Goal: Task Accomplishment & Management: Complete application form

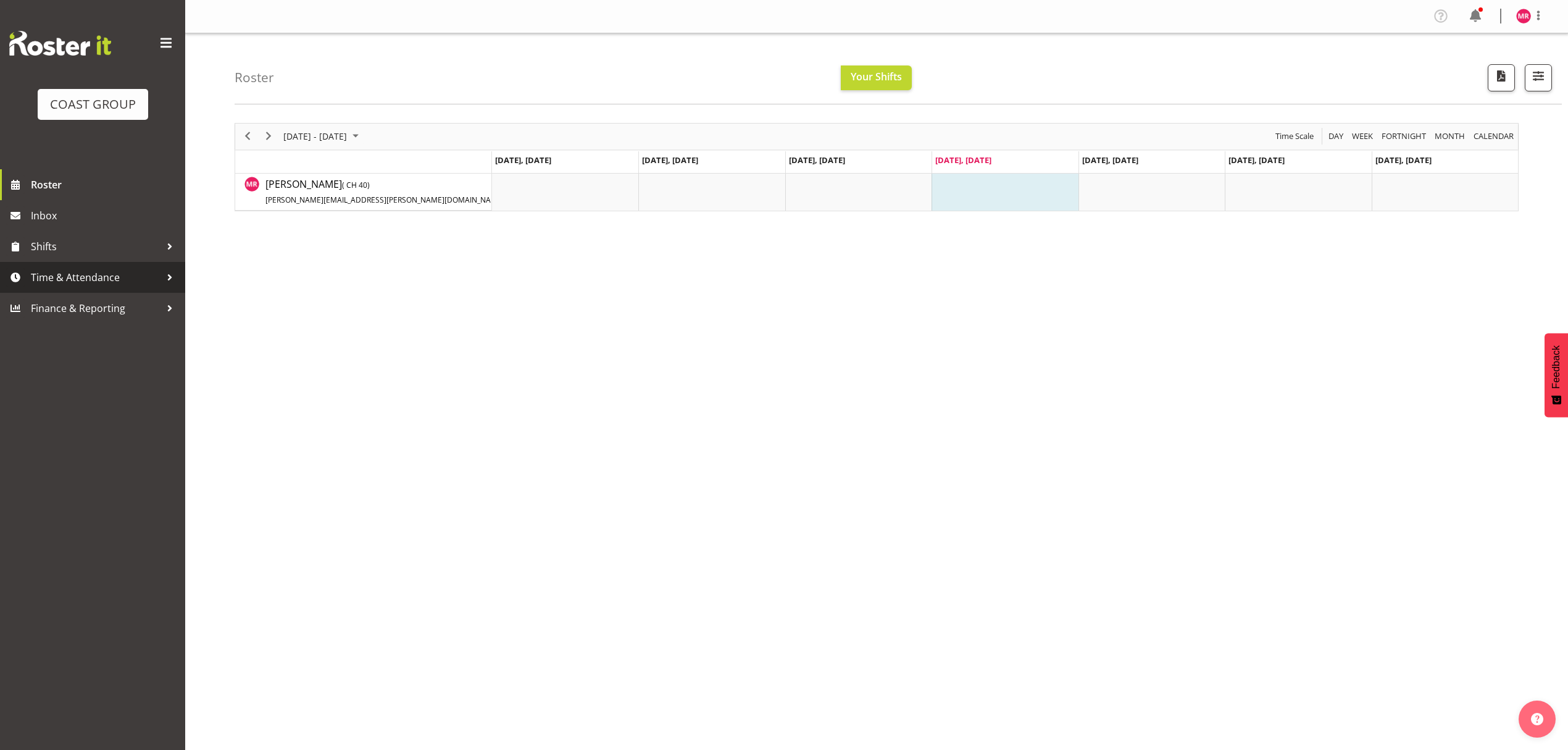
click at [85, 287] on link "Time & Attendance" at bounding box center [92, 277] width 185 height 31
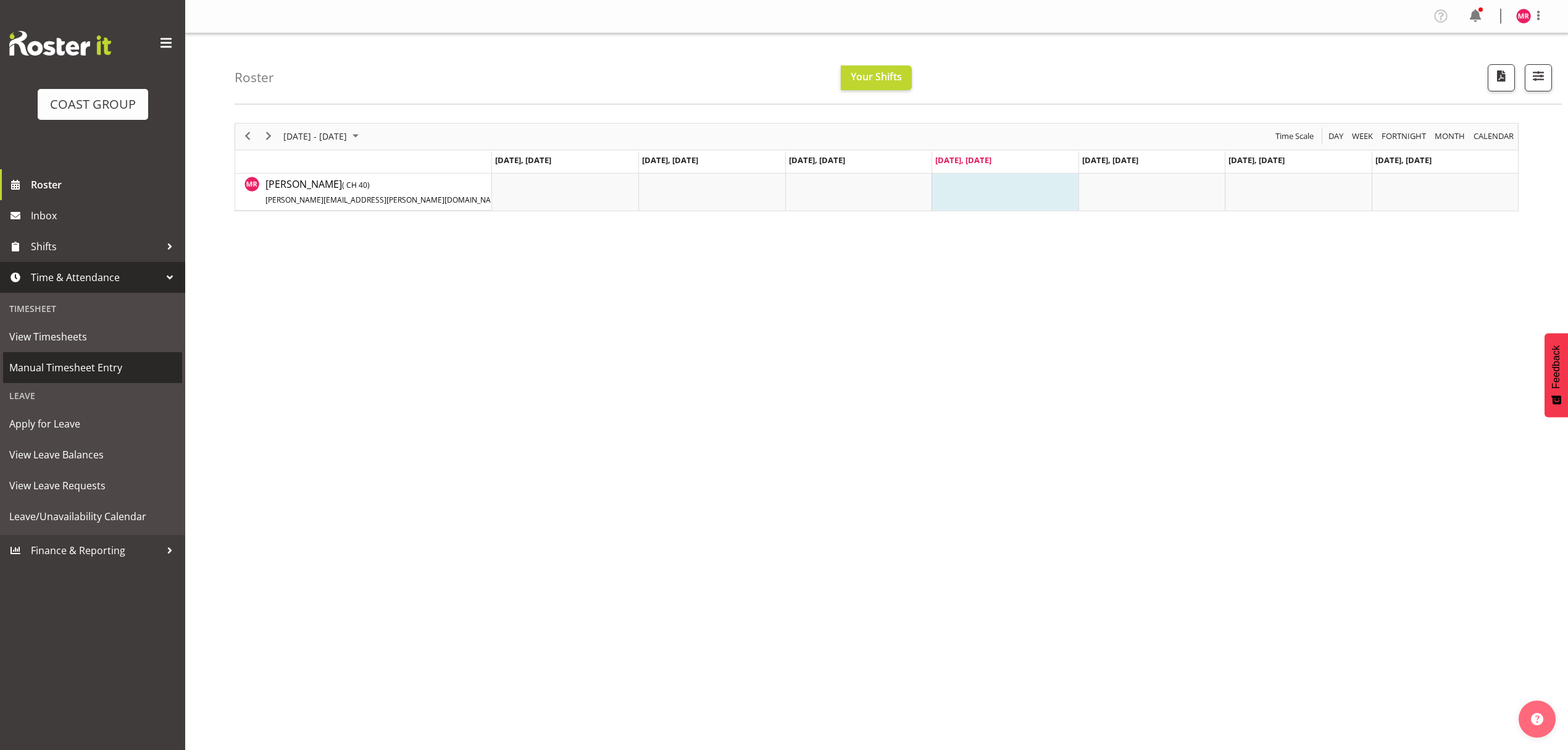
click at [75, 376] on span "Manual Timesheet Entry" at bounding box center [92, 367] width 167 height 18
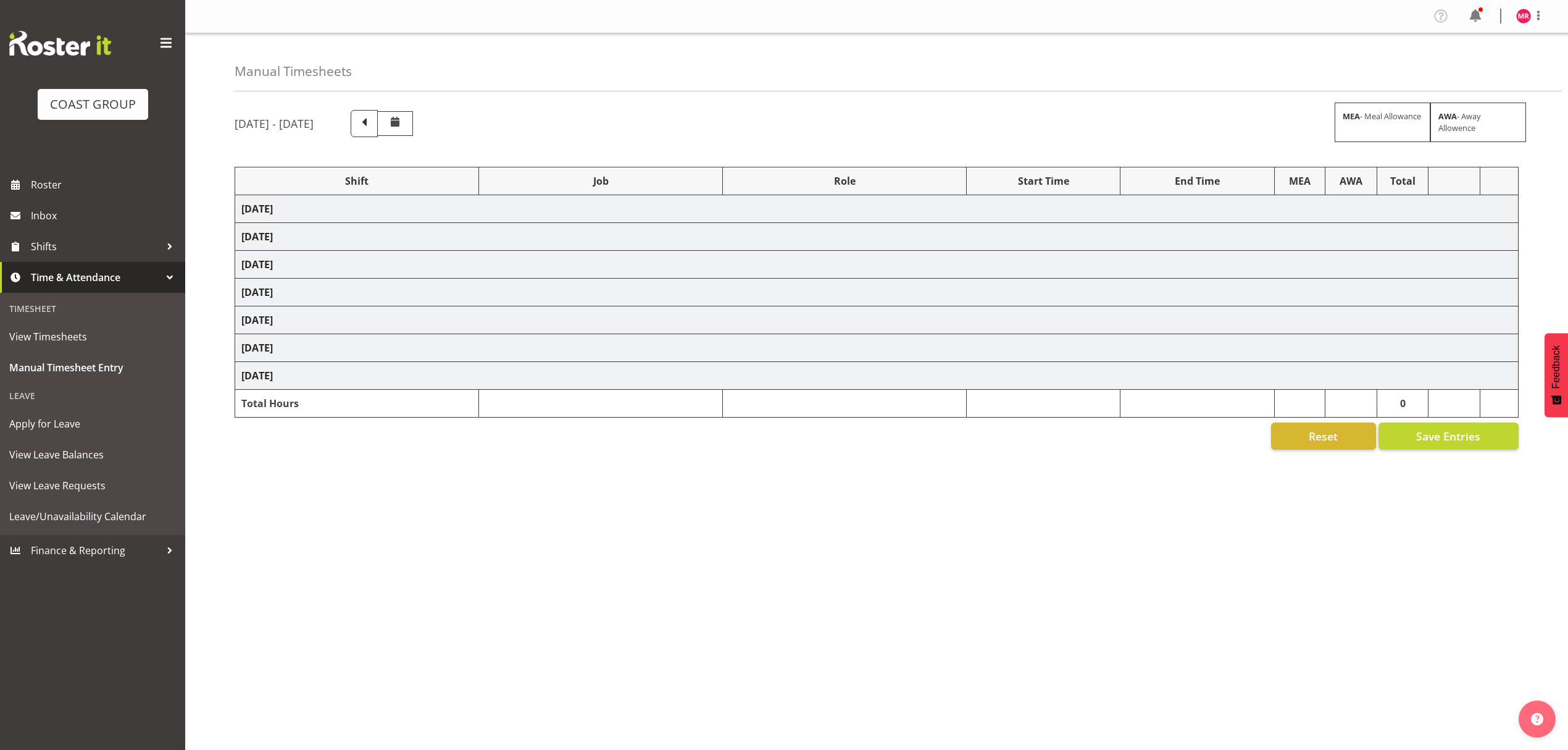
select select "1321"
select select "9028"
select select "1321"
select select "9449"
select select "1321"
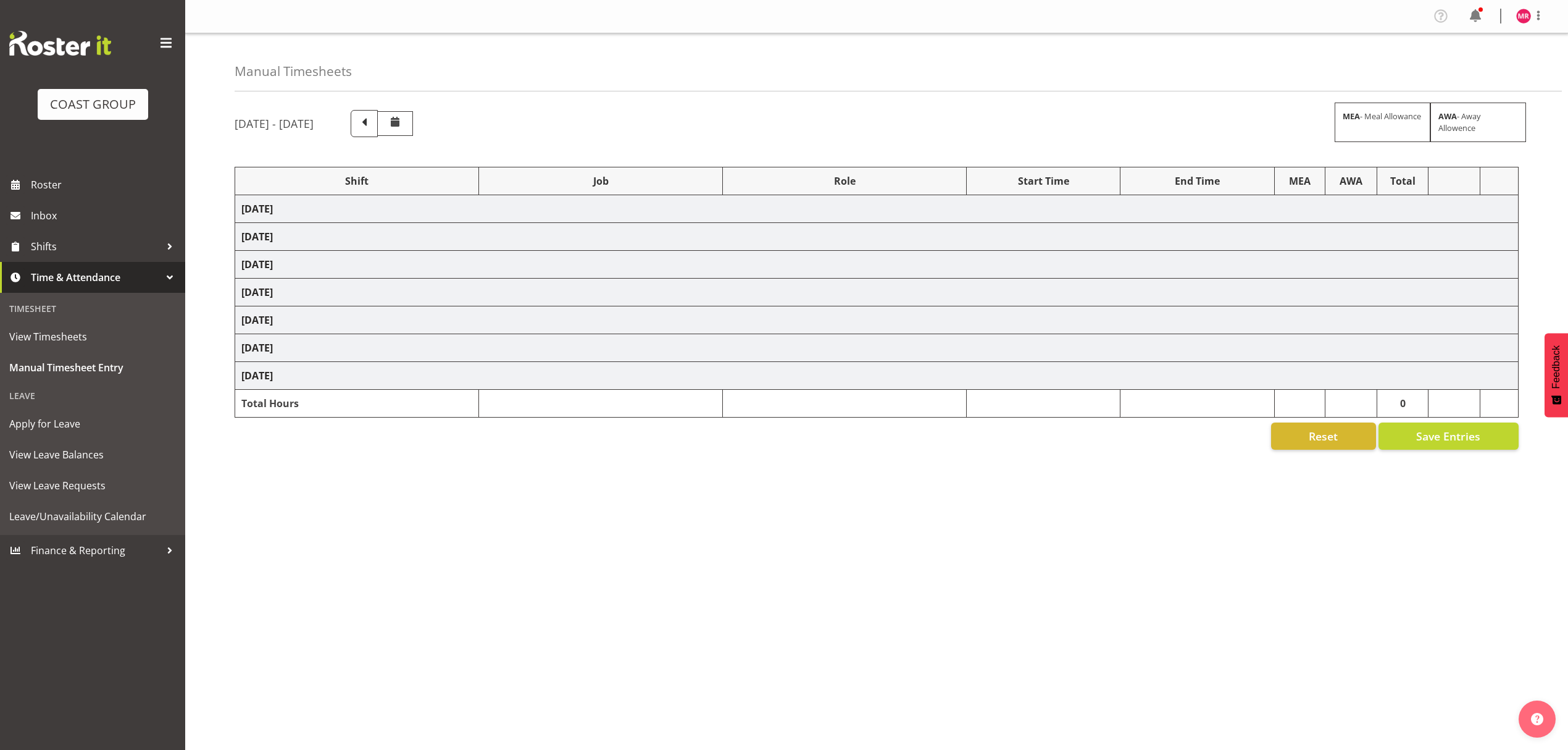
select select "9844"
select select "1321"
select select "9449"
select select "1321"
select select "10216"
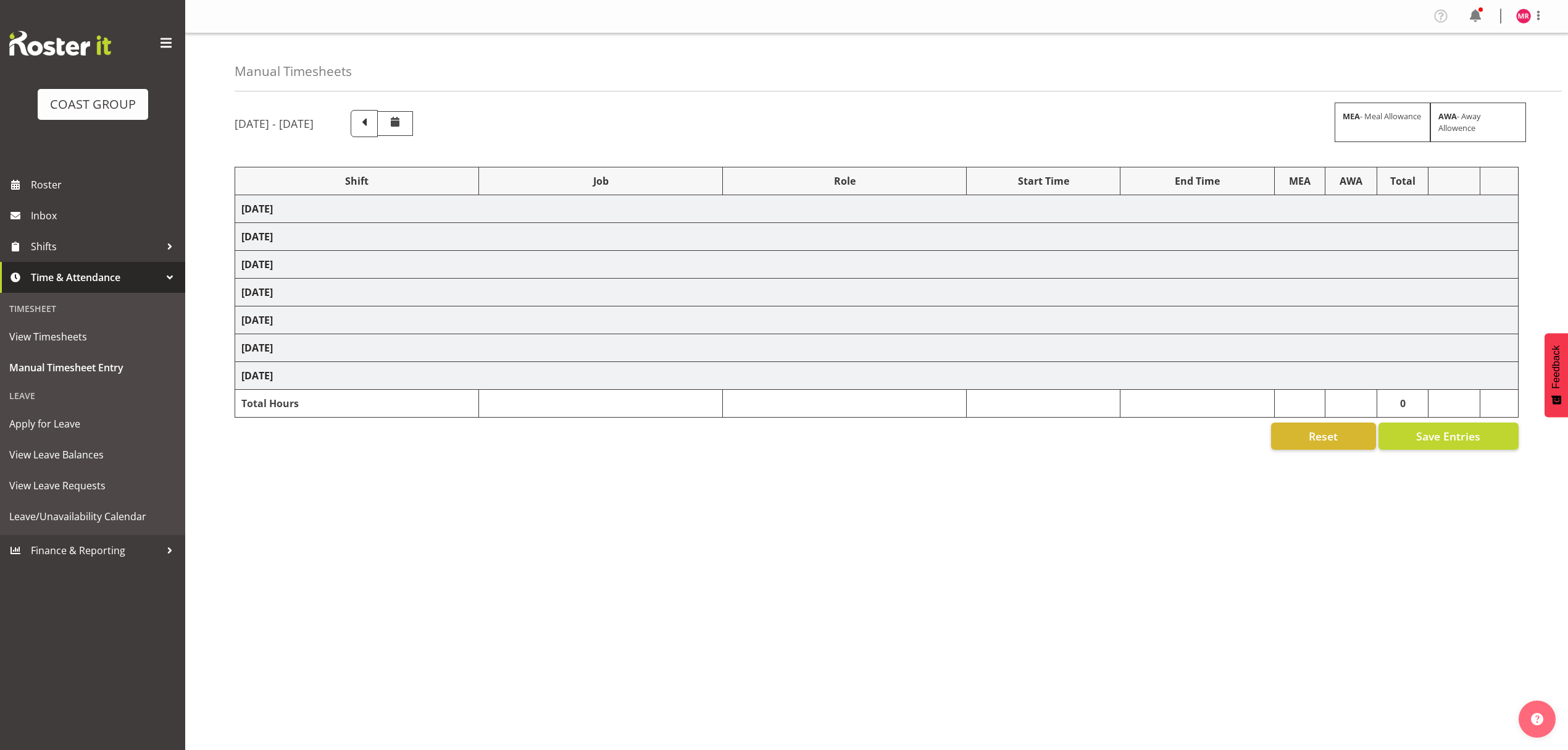
select select "1321"
select select "8995"
select select "1321"
select select "9410"
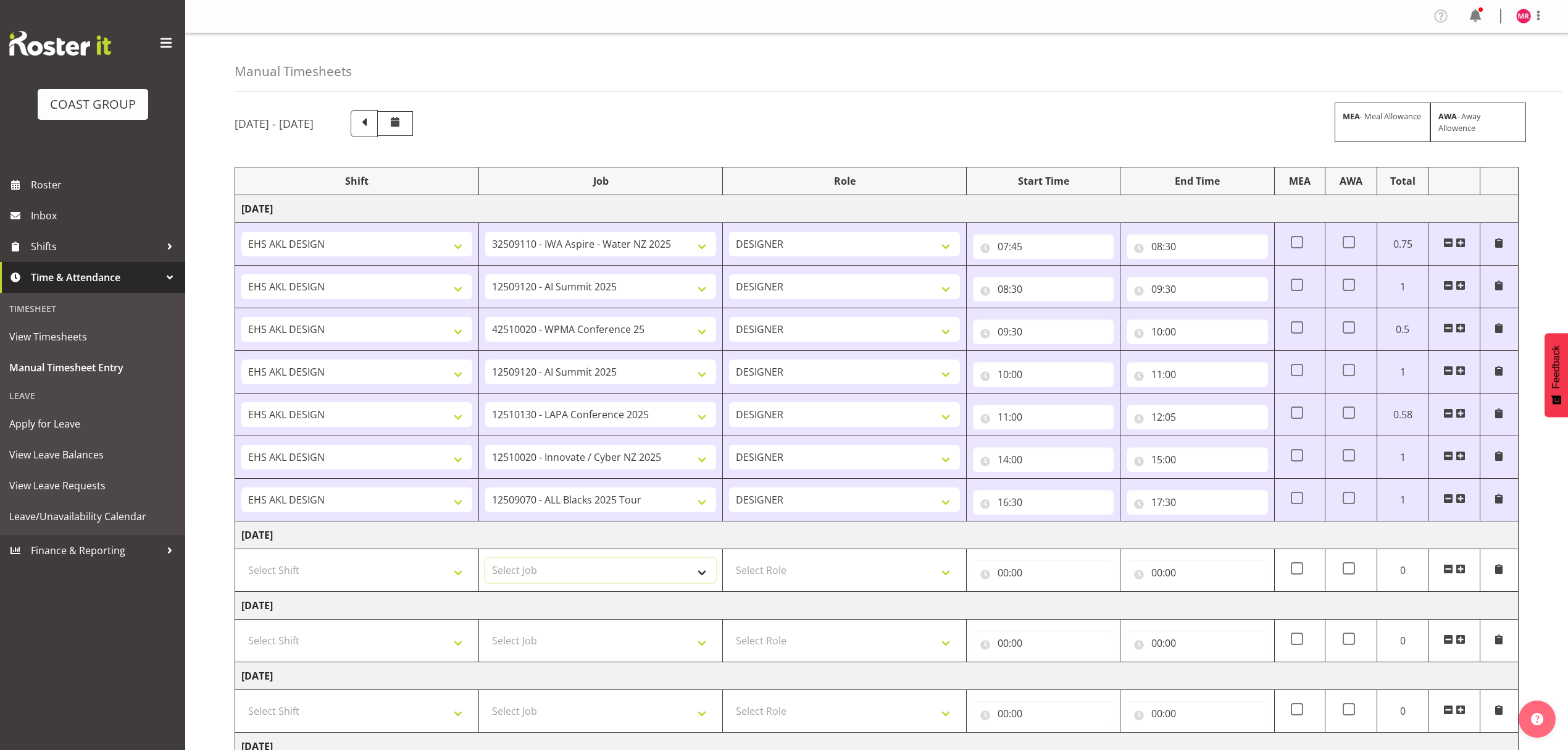
click at [584, 569] on select "Select Job 1 Carlton Events 1 [PERSON_NAME][GEOGRAPHIC_DATA] 1 [PERSON_NAME][GE…" at bounding box center [600, 570] width 231 height 24
select select "9410"
click at [485, 561] on select "Select Job 1 Carlton Events 1 [PERSON_NAME][GEOGRAPHIC_DATA] 1 [PERSON_NAME][GE…" at bounding box center [600, 570] width 231 height 24
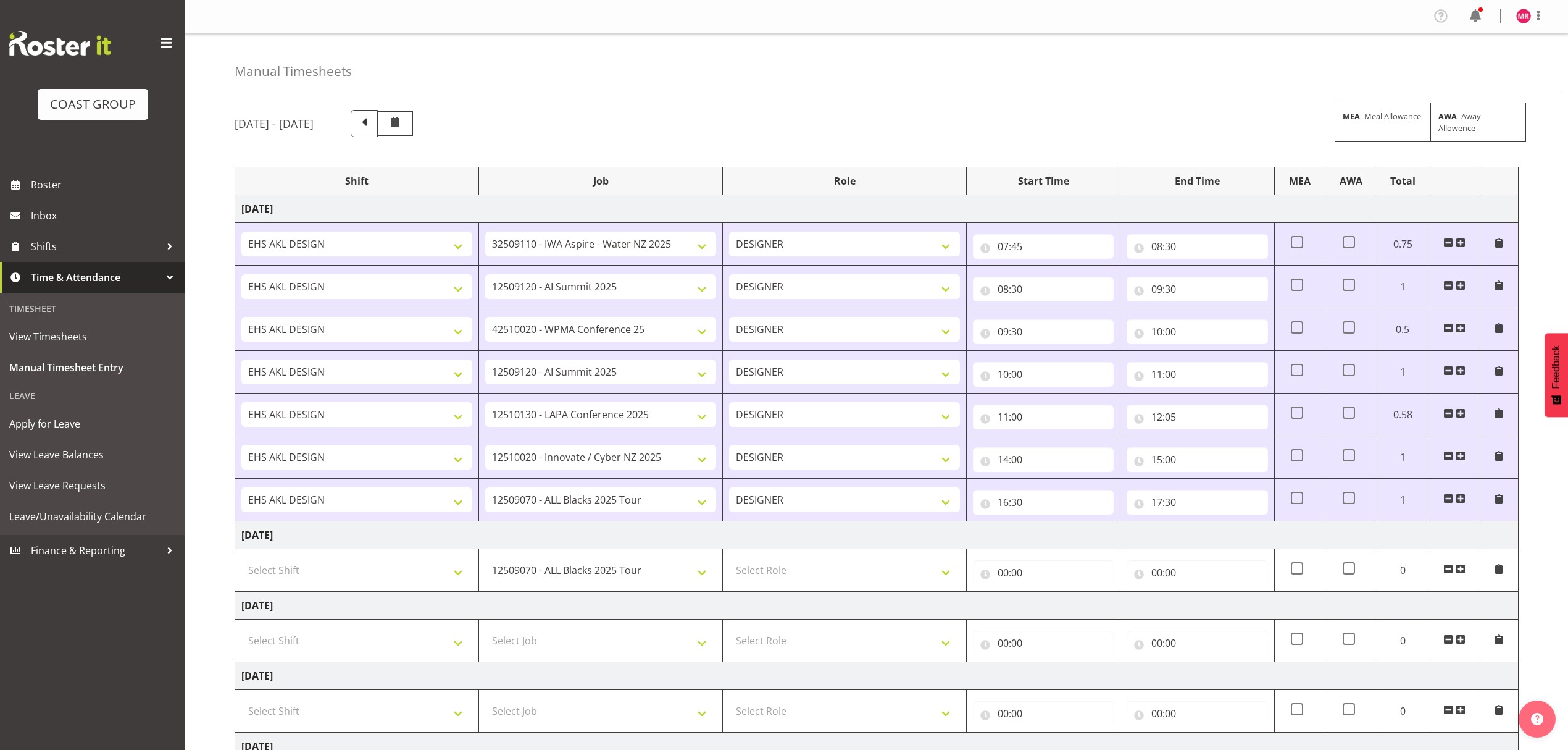
click at [1458, 569] on span at bounding box center [1461, 569] width 10 height 10
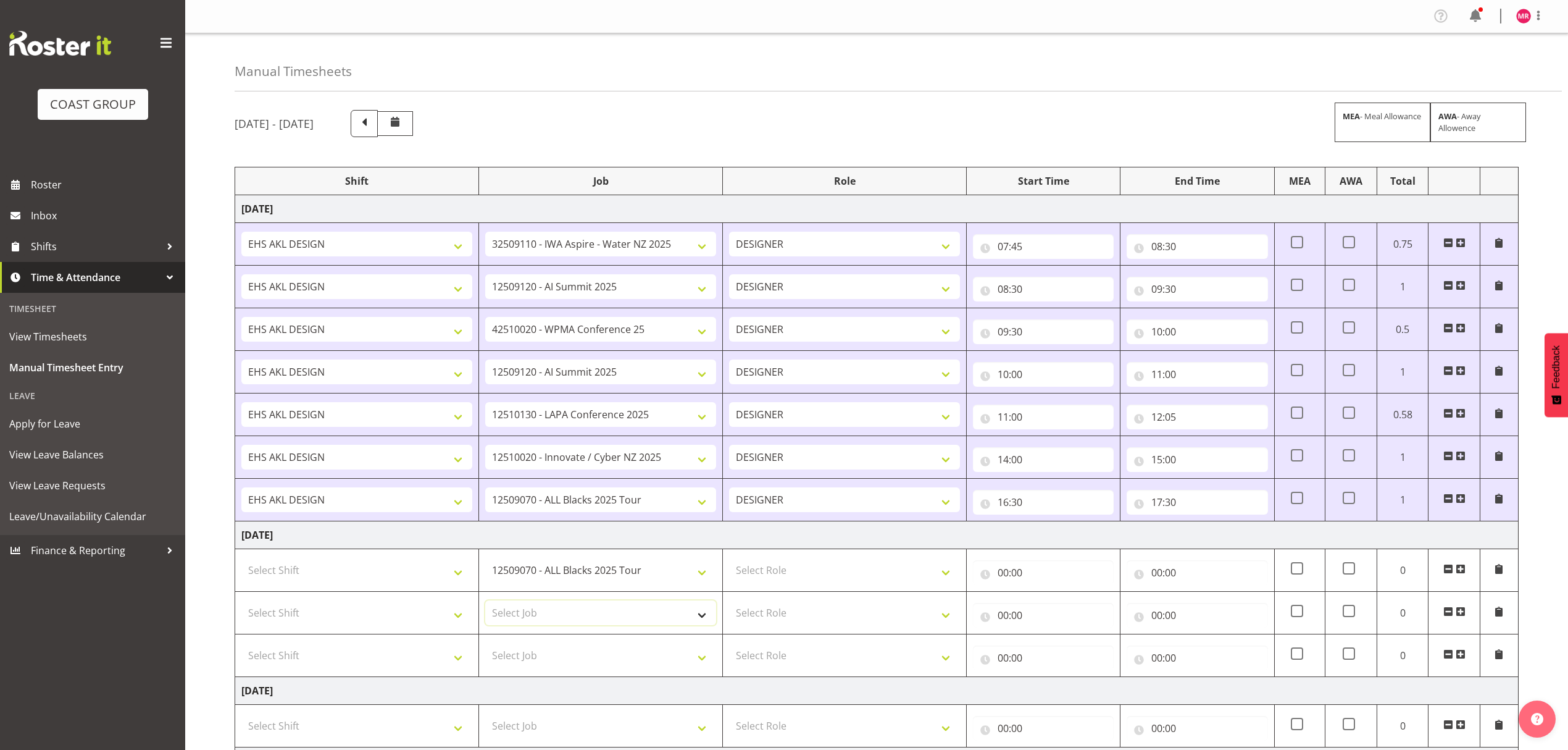
click at [685, 625] on select "Select Job 1 Carlton Events 1 [PERSON_NAME][GEOGRAPHIC_DATA] 1 [PERSON_NAME][GE…" at bounding box center [600, 613] width 231 height 24
click at [590, 608] on select "Select Job 1 Carlton Events 1 [PERSON_NAME][GEOGRAPHIC_DATA] 1 [PERSON_NAME][GE…" at bounding box center [600, 613] width 231 height 24
click at [485, 604] on select "Select Job 1 Carlton Events 1 [PERSON_NAME][GEOGRAPHIC_DATA] 1 [PERSON_NAME][GE…" at bounding box center [600, 613] width 231 height 24
click at [590, 608] on select "1 Carlton Events 1 [PERSON_NAME] 1 [PERSON_NAME][GEOGRAPHIC_DATA] 1 EHS WAREHOU…" at bounding box center [600, 613] width 231 height 24
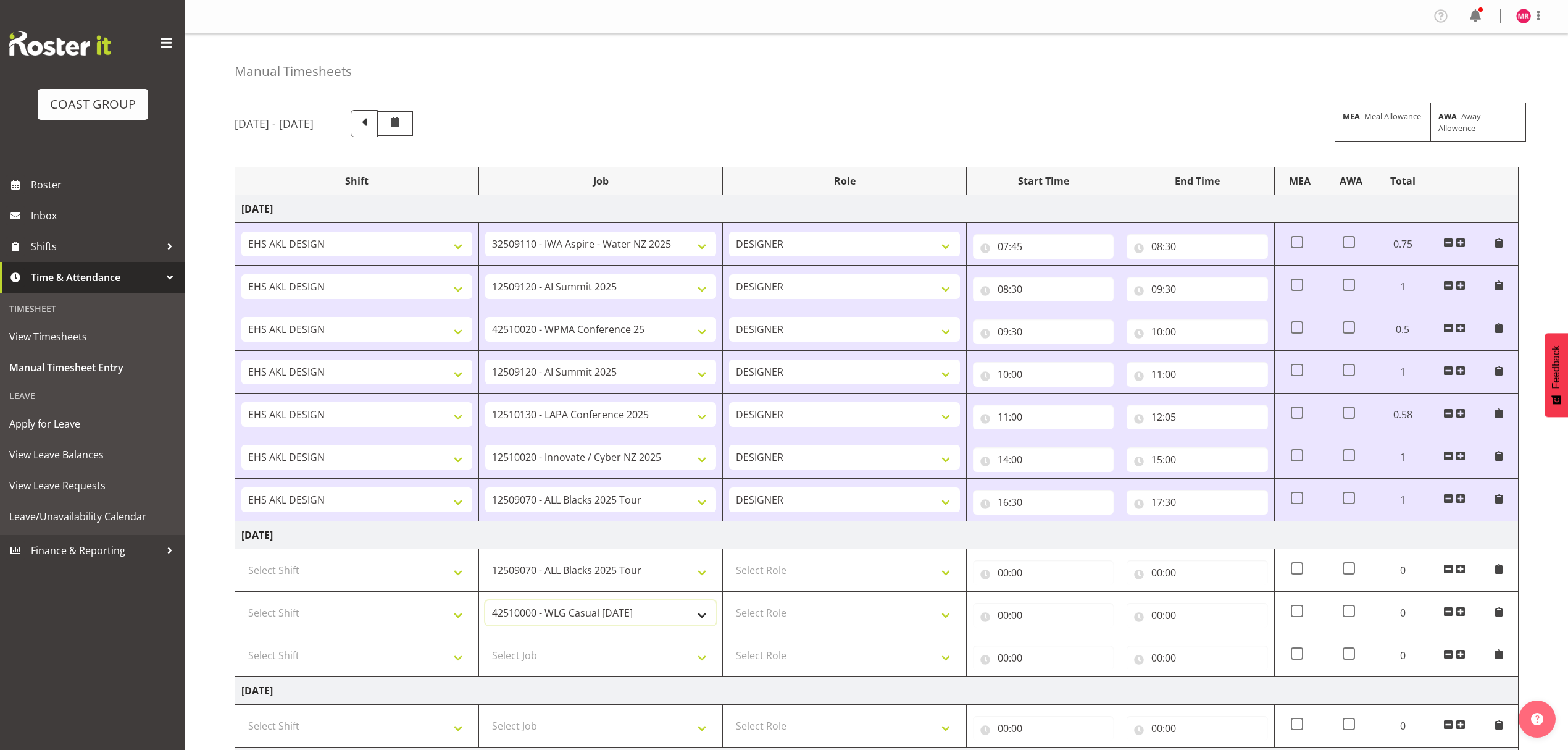
select select "9890"
click at [485, 604] on select "1 Carlton Events 1 [PERSON_NAME] 1 [PERSON_NAME][GEOGRAPHIC_DATA] 1 EHS WAREHOU…" at bounding box center [600, 613] width 231 height 24
click at [626, 673] on td "Select Job 1 Carlton Events 1 [PERSON_NAME][GEOGRAPHIC_DATA] 1 [PERSON_NAME][GE…" at bounding box center [601, 655] width 244 height 43
click at [626, 665] on select "Select Job 1 Carlton Events 1 [PERSON_NAME][GEOGRAPHIC_DATA] 1 [PERSON_NAME][GE…" at bounding box center [600, 655] width 231 height 24
select select "9140"
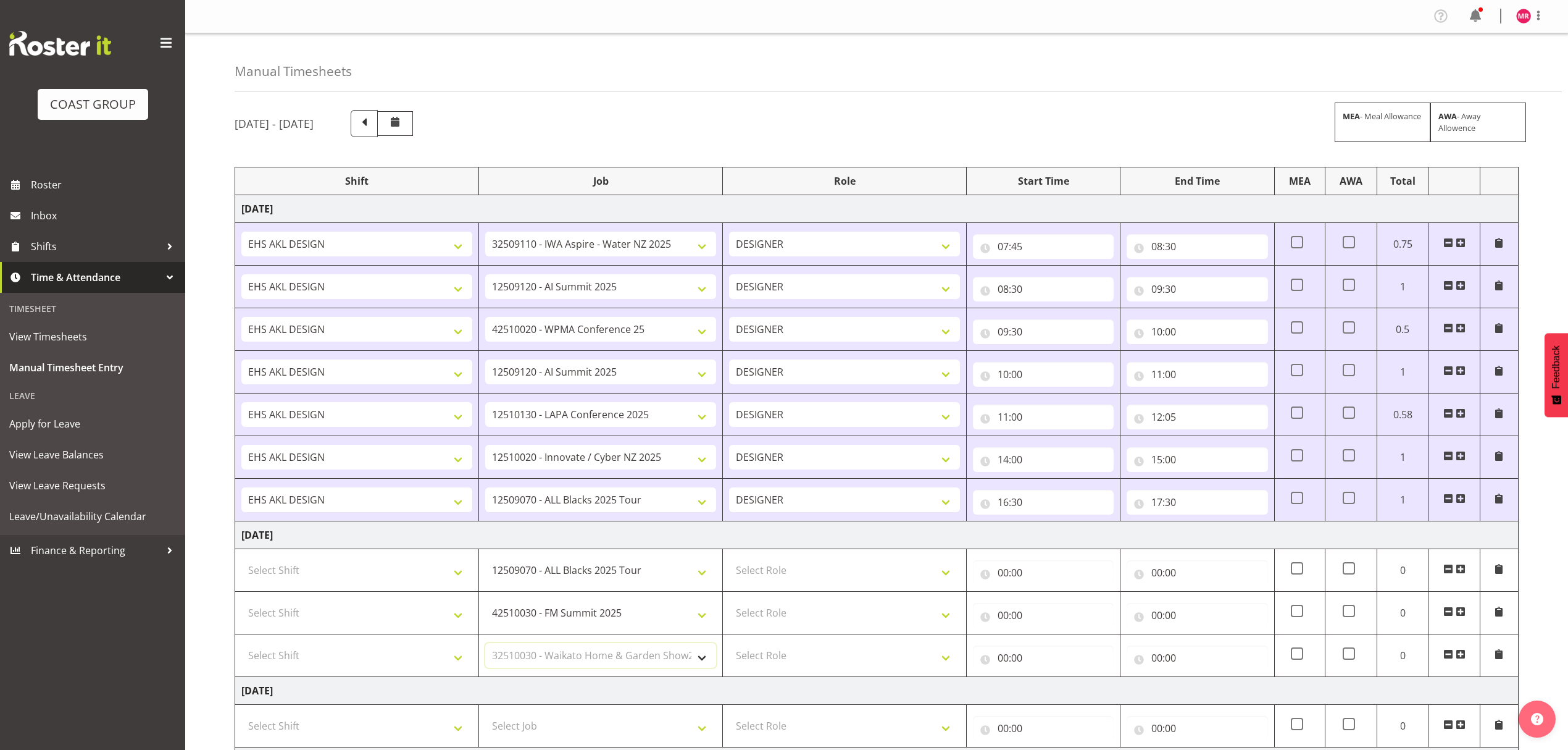
click at [485, 646] on select "Select Job 1 Carlton Events 1 [PERSON_NAME][GEOGRAPHIC_DATA] 1 [PERSON_NAME][GE…" at bounding box center [600, 655] width 231 height 24
click at [1173, 665] on input "00:00" at bounding box center [1197, 658] width 141 height 24
click at [1207, 689] on select "00 01 02 03 04 05 06 07 08 09 10 11 12 13 14 15 16 17 18 19 20 21 22 23" at bounding box center [1211, 690] width 27 height 24
select select "10"
type input "10:00"
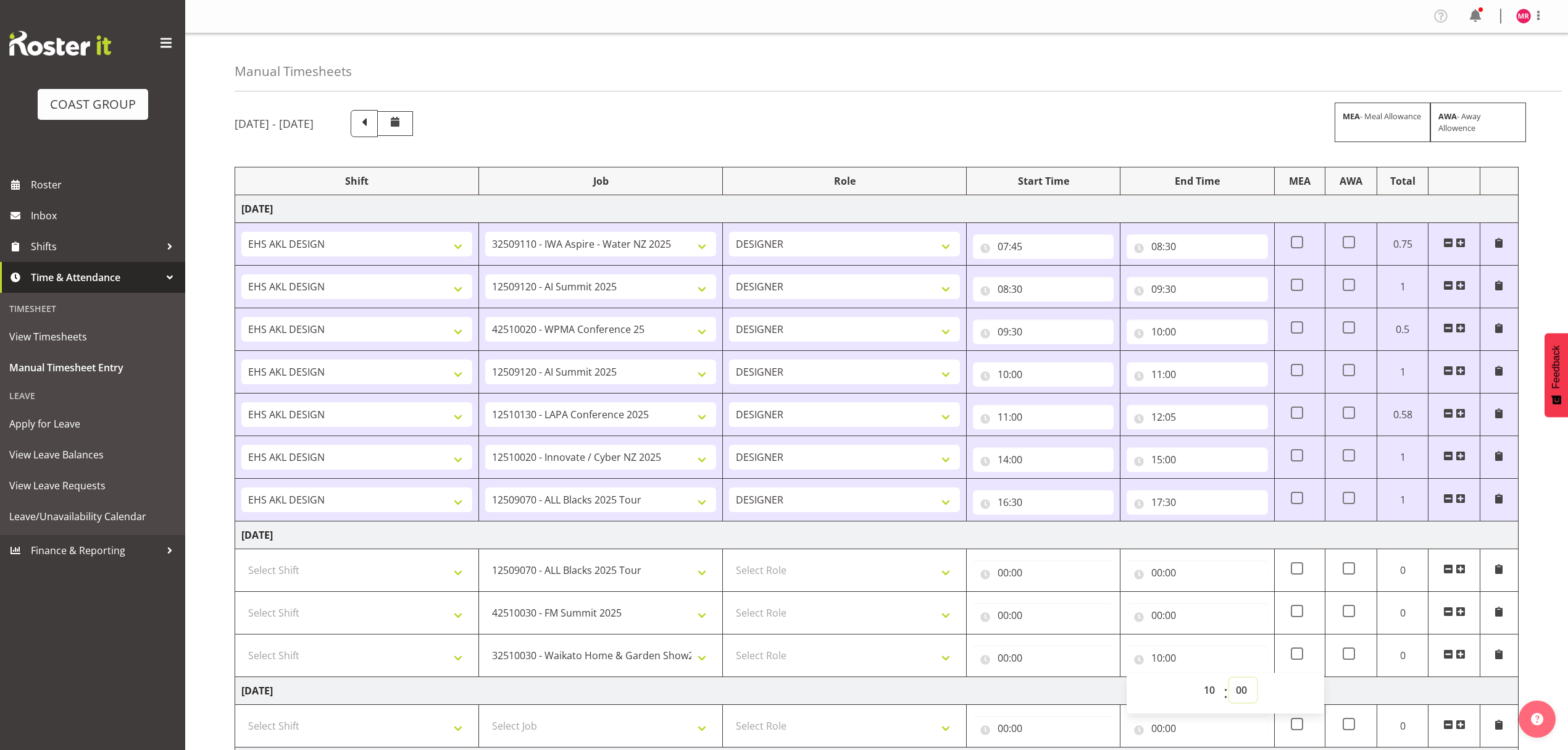
click at [1237, 692] on select "00 01 02 03 04 05 06 07 08 09 10 11 12 13 14 15 16 17 18 19 20 21 22 23 24 25 2…" at bounding box center [1243, 690] width 27 height 24
select select "30"
click at [1053, 692] on td "[DATE]" at bounding box center [877, 691] width 1284 height 27
type input "10:30"
click at [1080, 659] on input "00:00" at bounding box center [1043, 658] width 141 height 24
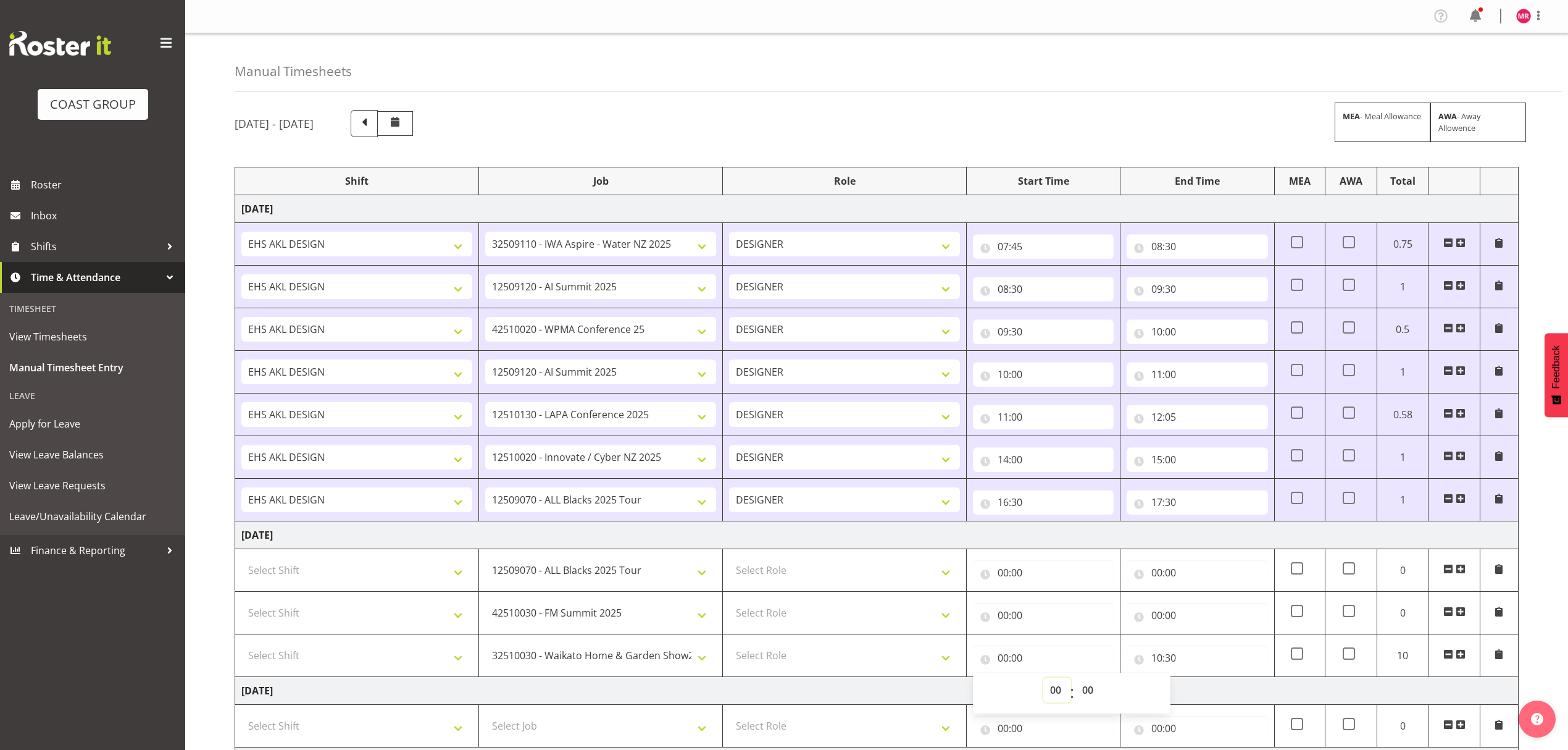
click at [1054, 687] on select "00 01 02 03 04 05 06 07 08 09 10 11 12 13 14 15 16 17 18 19 20 21 22 23" at bounding box center [1058, 690] width 27 height 24
select select "9"
click at [1044, 681] on select "00 01 02 03 04 05 06 07 08 09 10 11 12 13 14 15 16 17 18 19 20 21 22 23" at bounding box center [1058, 690] width 27 height 24
type input "09:00"
click at [1184, 627] on input "00:00" at bounding box center [1197, 615] width 141 height 24
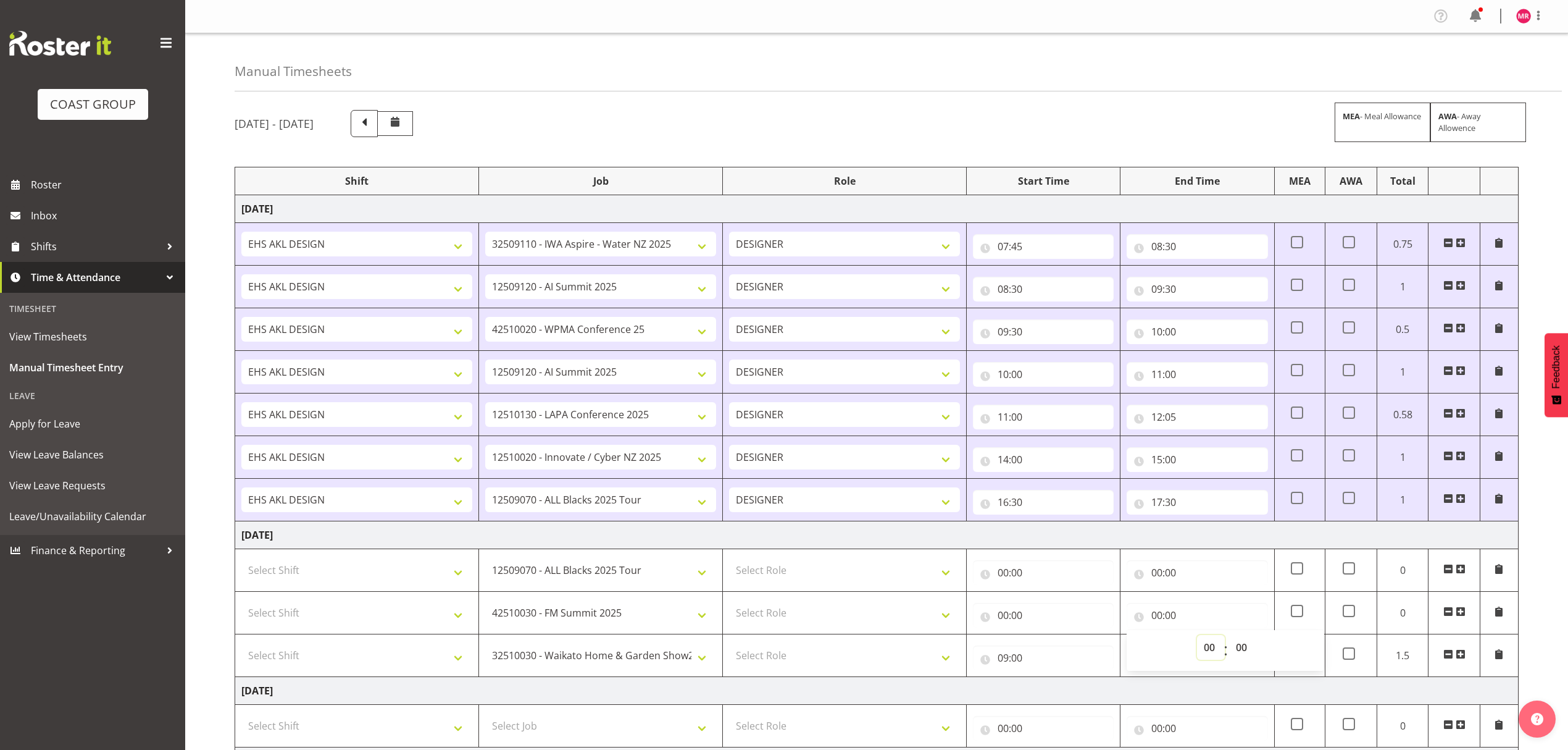
click at [1208, 645] on select "00 01 02 03 04 05 06 07 08 09 10 11 12 13 14 15 16 17 18 19 20 21 22 23" at bounding box center [1211, 647] width 27 height 24
select select "8"
click at [1197, 638] on select "00 01 02 03 04 05 06 07 08 09 10 11 12 13 14 15 16 17 18 19 20 21 22 23" at bounding box center [1211, 647] width 27 height 24
type input "08:00"
click at [1083, 611] on input "00:00" at bounding box center [1043, 615] width 141 height 24
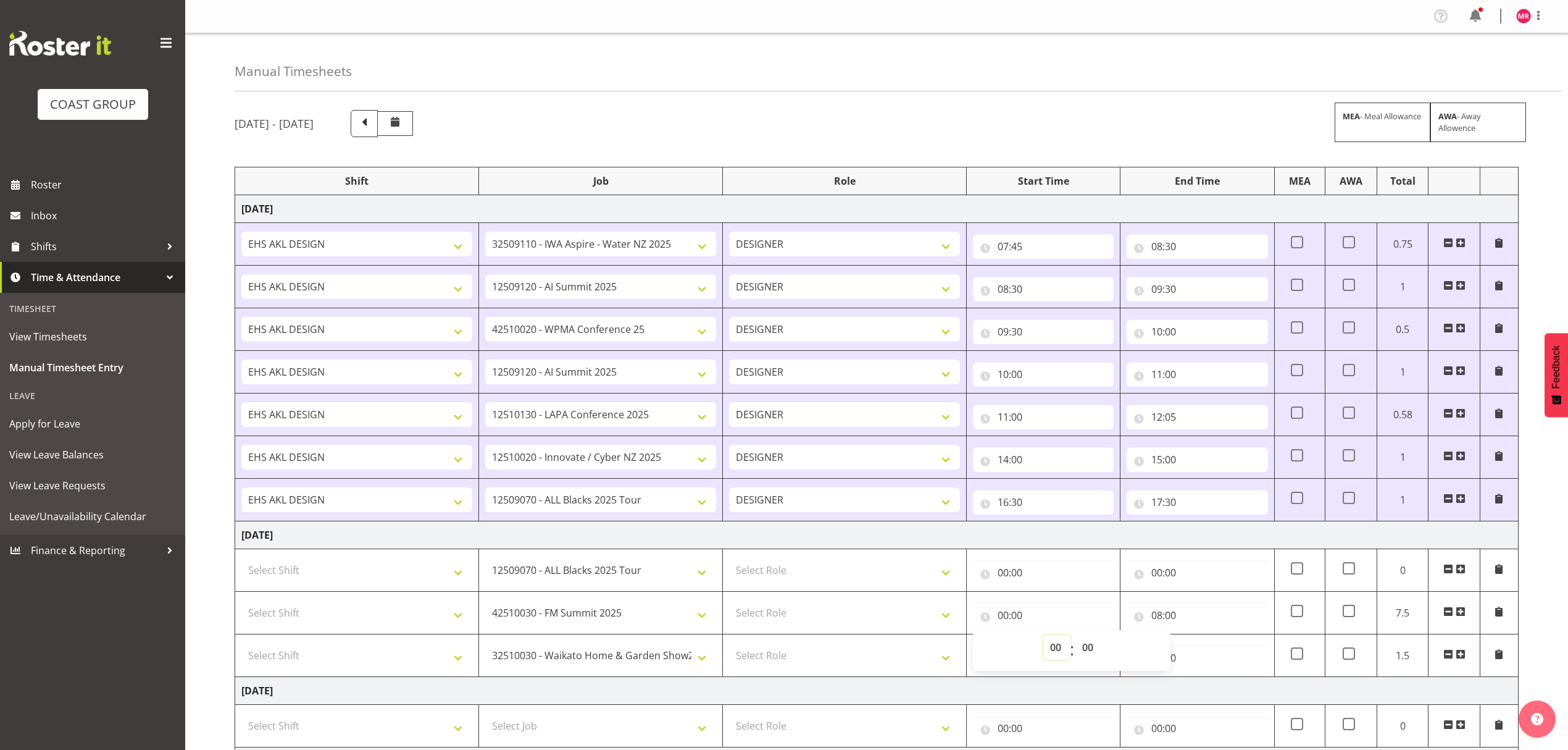
click at [1060, 655] on select "00 01 02 03 04 05 06 07 08 09 10 11 12 13 14 15 16 17 18 19 20 21 22 23" at bounding box center [1058, 647] width 27 height 24
select select "8"
click at [1044, 638] on select "00 01 02 03 04 05 06 07 08 09 10 11 12 13 14 15 16 17 18 19 20 21 22 23" at bounding box center [1058, 647] width 27 height 24
type input "08:00"
click at [1090, 659] on select "00 01 02 03 04 05 06 07 08 09 10 11 12 13 14 15 16 17 18 19 20 21 22 23 24 25 2…" at bounding box center [1090, 647] width 27 height 24
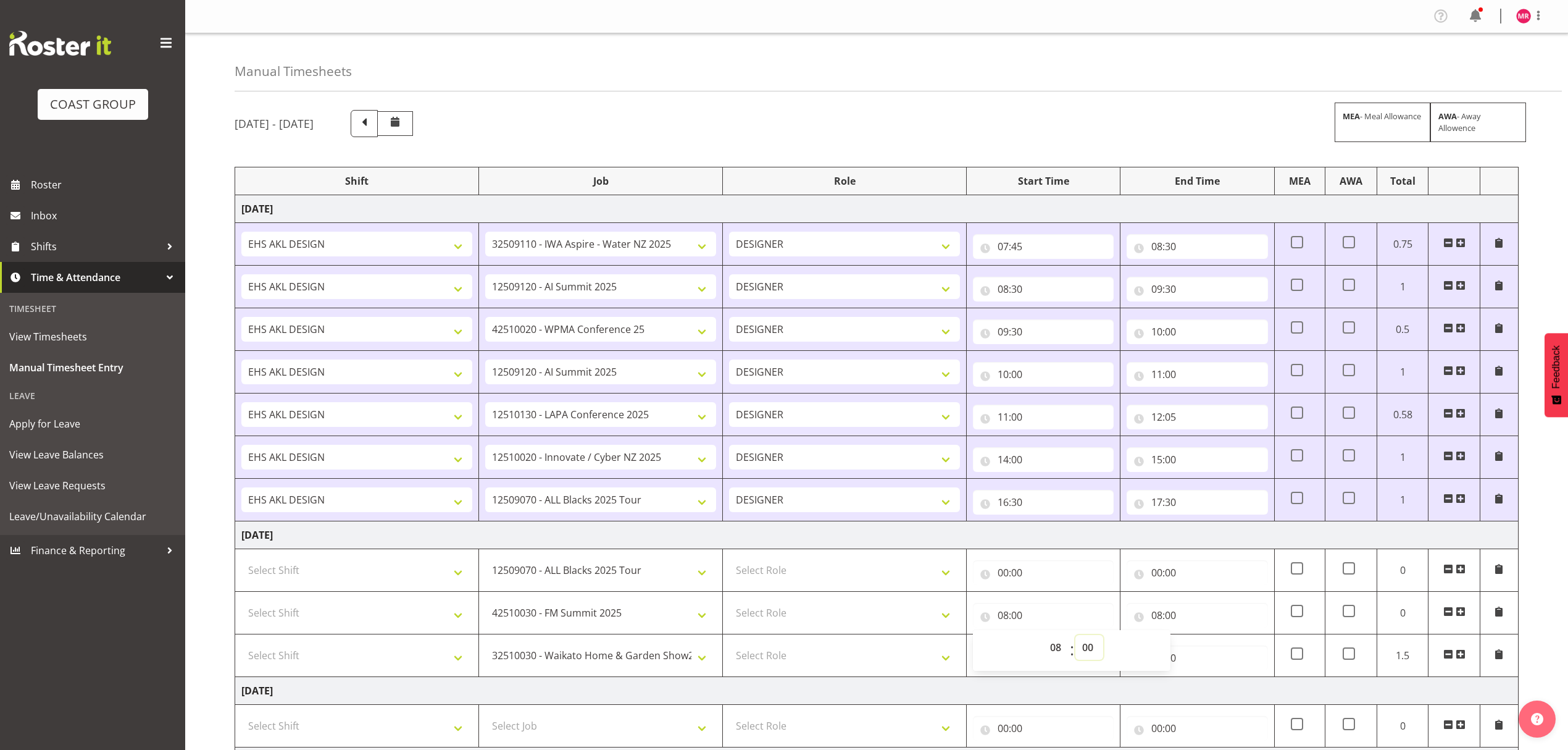
select select "20"
click at [1076, 638] on select "00 01 02 03 04 05 06 07 08 09 10 11 12 13 14 15 16 17 18 19 20 21 22 23 24 25 2…" at bounding box center [1090, 647] width 27 height 24
type input "08:20"
click at [1189, 576] on input "00:00" at bounding box center [1197, 572] width 141 height 24
click at [1207, 607] on select "00 01 02 03 04 05 06 07 08 09 10 11 12 13 14 15 16 17 18 19 20 21 22 23" at bounding box center [1211, 604] width 27 height 24
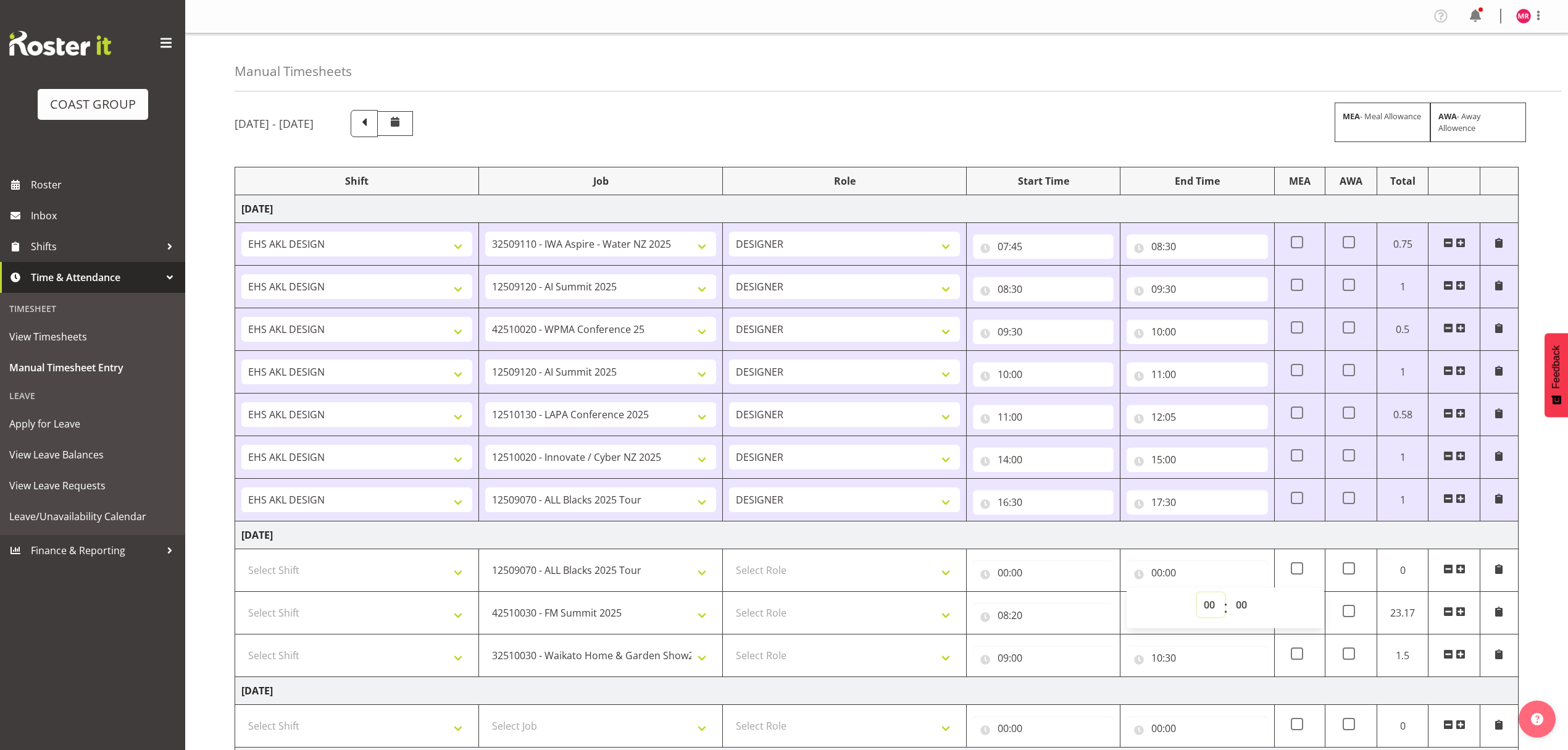
select select "8"
click at [1197, 595] on select "00 01 02 03 04 05 06 07 08 09 10 11 12 13 14 15 16 17 18 19 20 21 22 23" at bounding box center [1211, 604] width 27 height 24
type input "08:00"
click at [1240, 604] on select "00 01 02 03 04 05 06 07 08 09 10 11 12 13 14 15 16 17 18 19 20 21 22 23 24 25 2…" at bounding box center [1243, 604] width 27 height 24
select select "32"
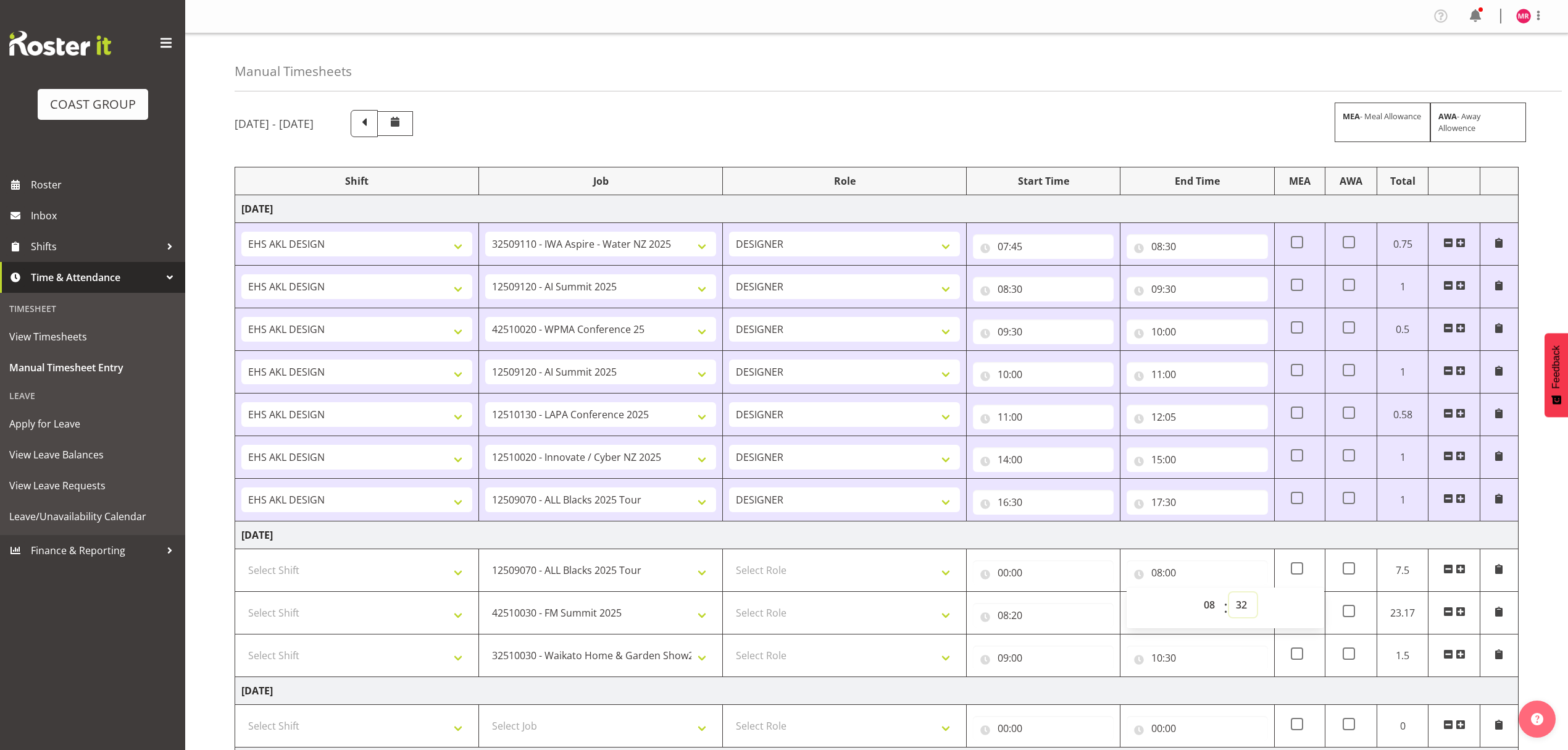
click at [1230, 595] on select "00 01 02 03 04 05 06 07 08 09 10 11 12 13 14 15 16 17 18 19 20 21 22 23 24 25 2…" at bounding box center [1243, 604] width 27 height 24
type input "08:32"
click at [1237, 611] on select "00 01 02 03 04 05 06 07 08 09 10 11 12 13 14 15 16 17 18 19 20 21 22 23 24 25 2…" at bounding box center [1243, 604] width 27 height 24
select select "20"
click at [1230, 595] on select "00 01 02 03 04 05 06 07 08 09 10 11 12 13 14 15 16 17 18 19 20 21 22 23 24 25 2…" at bounding box center [1243, 604] width 27 height 24
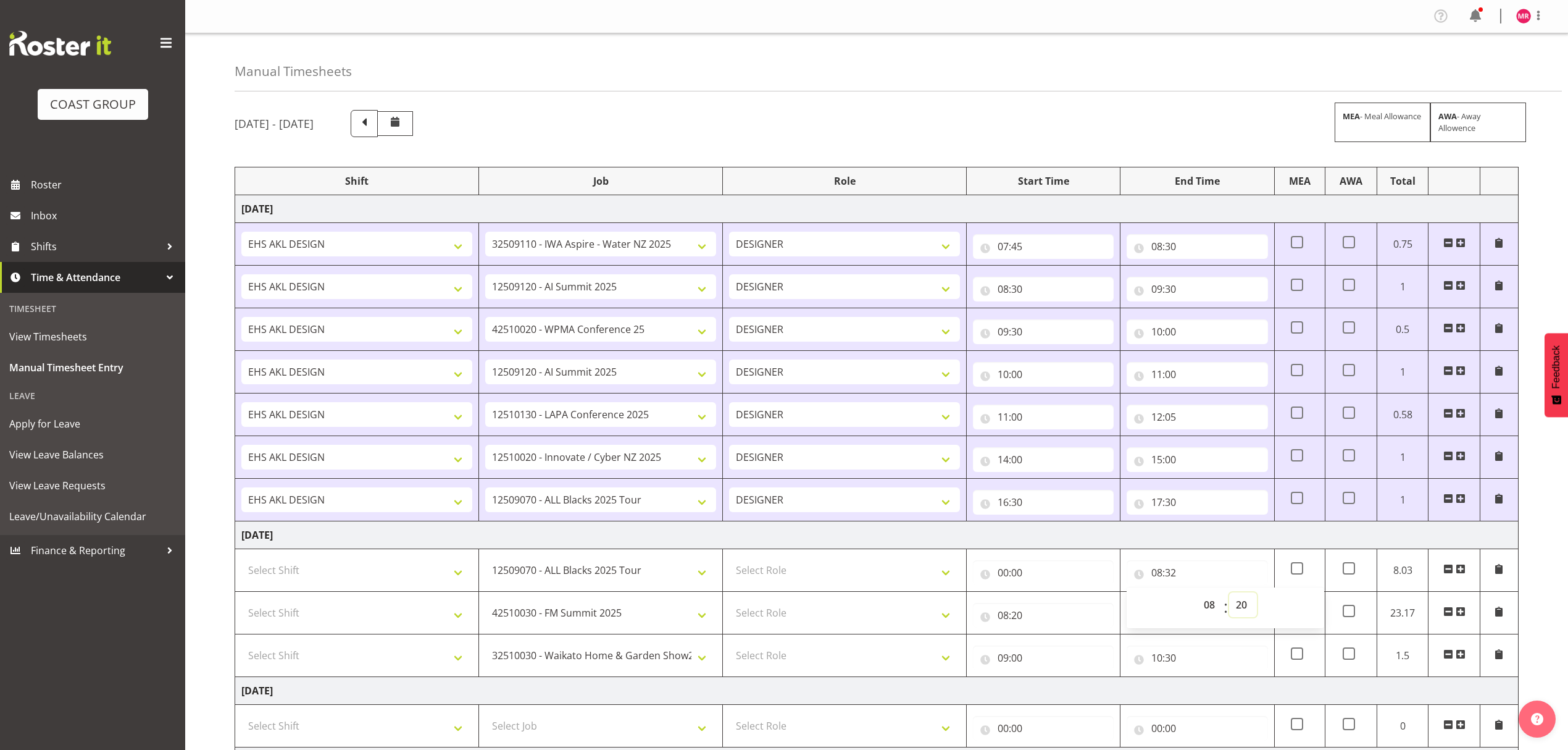
type input "08:20"
click at [1062, 569] on input "00:00" at bounding box center [1043, 572] width 141 height 24
click at [1046, 614] on select "00 01 02 03 04 05 06 07 08 09 10 11 12 13 14 15 16 17 18 19 20 21 22 23" at bounding box center [1058, 604] width 27 height 24
select select "7"
click at [1084, 609] on div "00 01 02 03 04 05 06 07 08 09 10 11 12 13 14 15 16 17 18 19 20 21 22 23 : 00 01…" at bounding box center [1071, 607] width 197 height 31
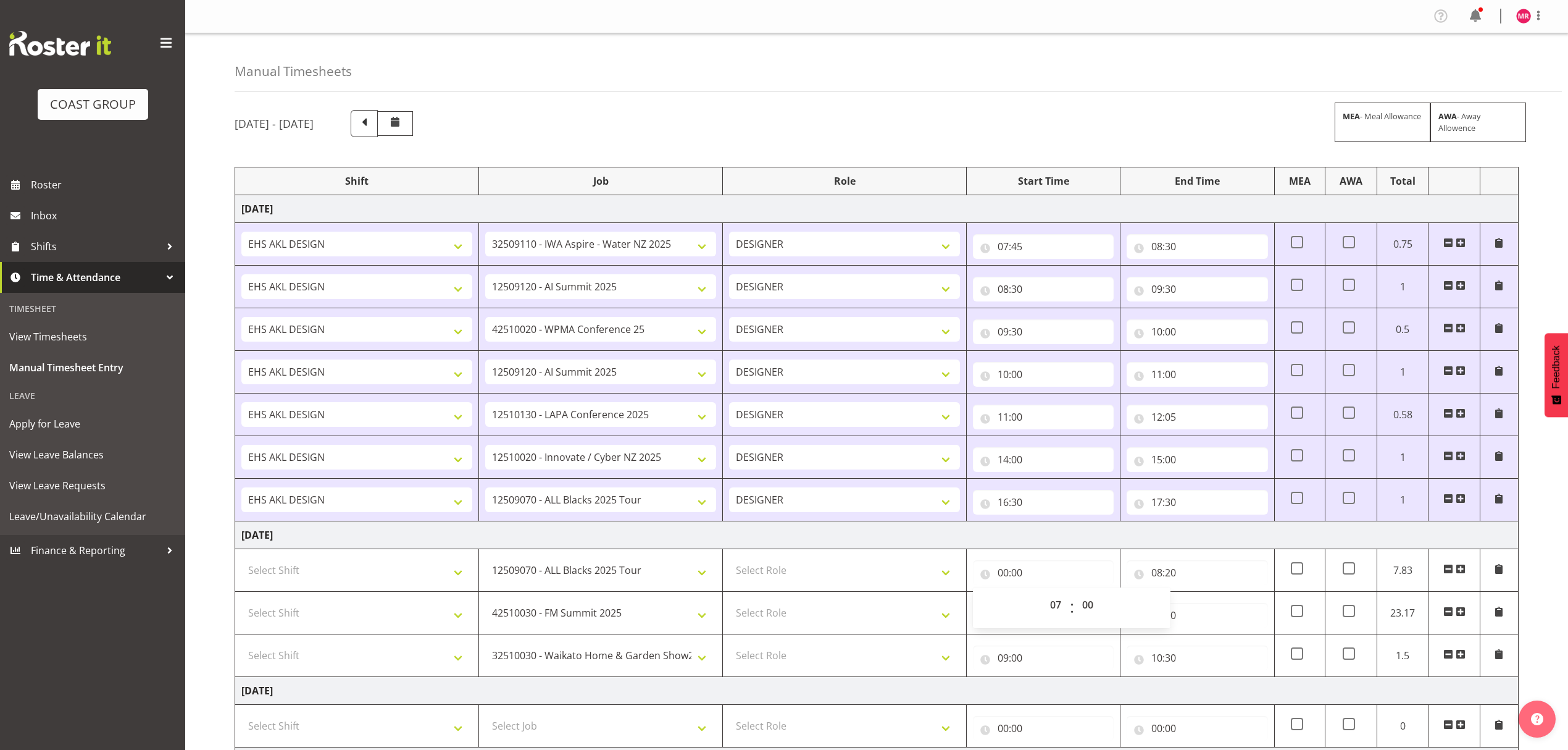
type input "07:00"
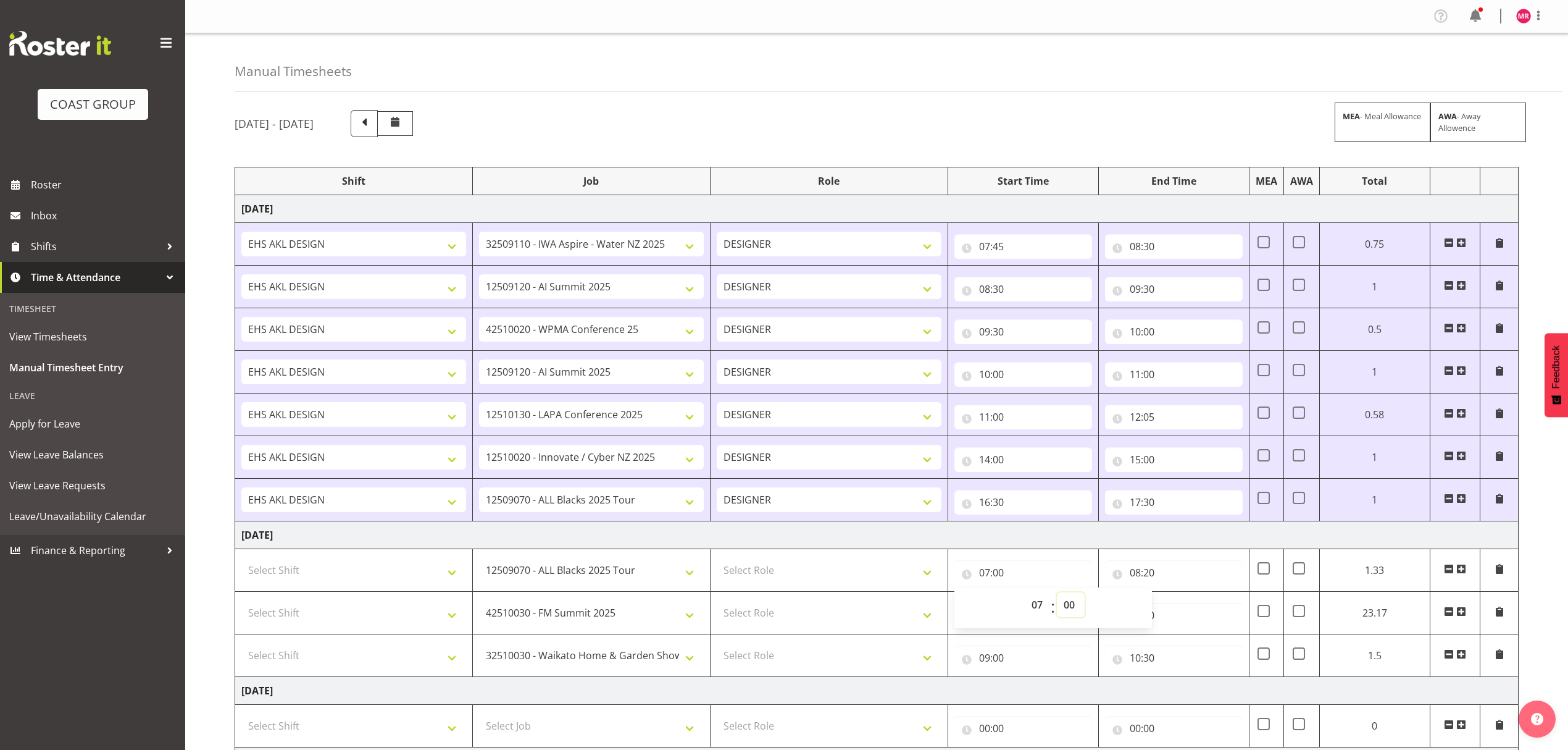
click at [1070, 601] on select "00 01 02 03 04 05 06 07 08 09 10 11 12 13 14 15 16 17 18 19 20 21 22 23 24 25 2…" at bounding box center [1070, 604] width 27 height 24
select select "45"
click at [1138, 545] on td "[DATE]" at bounding box center [877, 535] width 1284 height 27
type input "07:45"
click at [1137, 620] on input "08:00" at bounding box center [1174, 615] width 138 height 24
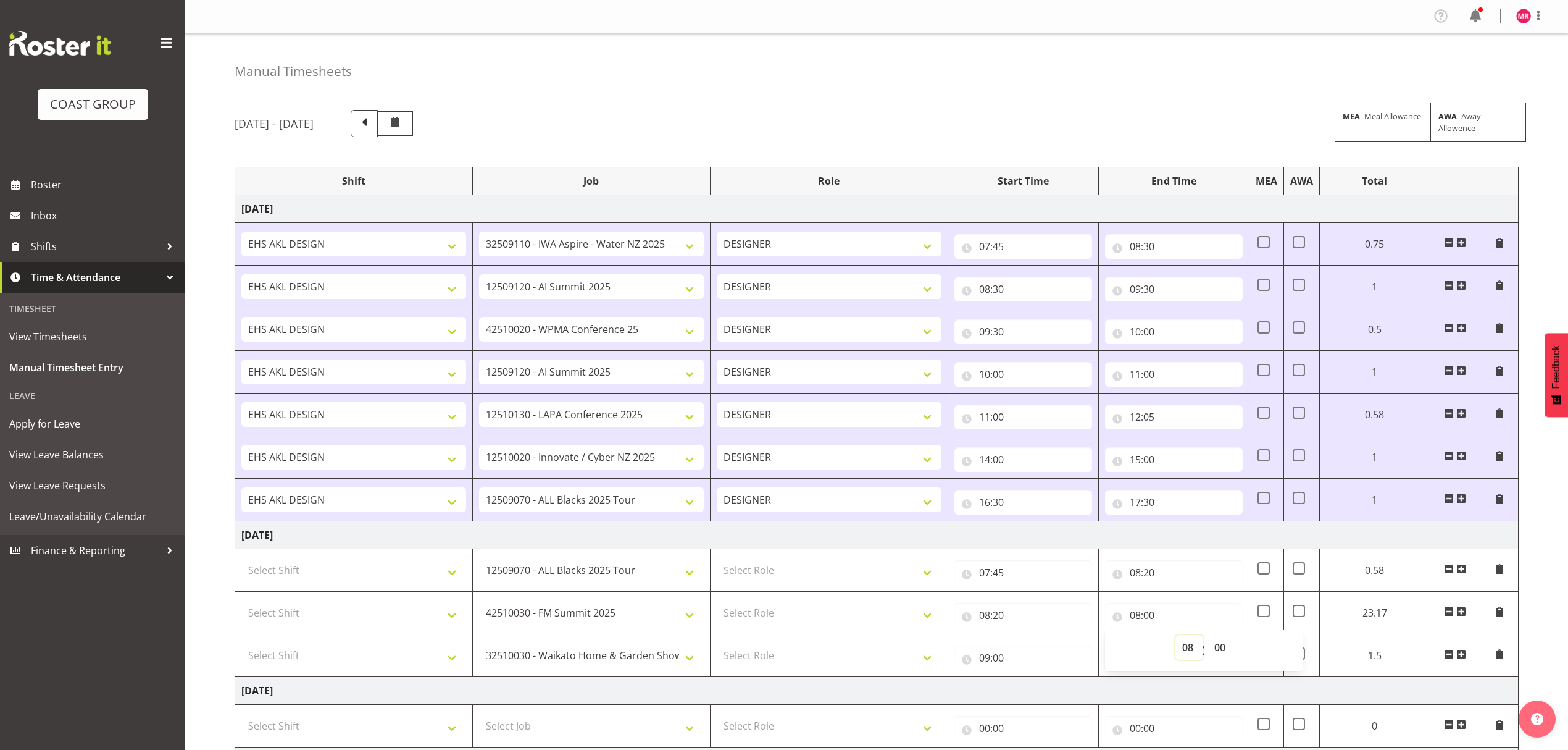
click at [1192, 653] on select "00 01 02 03 04 05 06 07 08 09 10 11 12 13 14 15 16 17 18 19 20 21 22 23" at bounding box center [1189, 647] width 27 height 24
select select "9"
click at [1197, 638] on select "00 01 02 03 04 05 06 07 08 09 10 11 12 13 14 15 16 17 18 19 20 21 22 23" at bounding box center [1189, 647] width 27 height 24
type input "09:00"
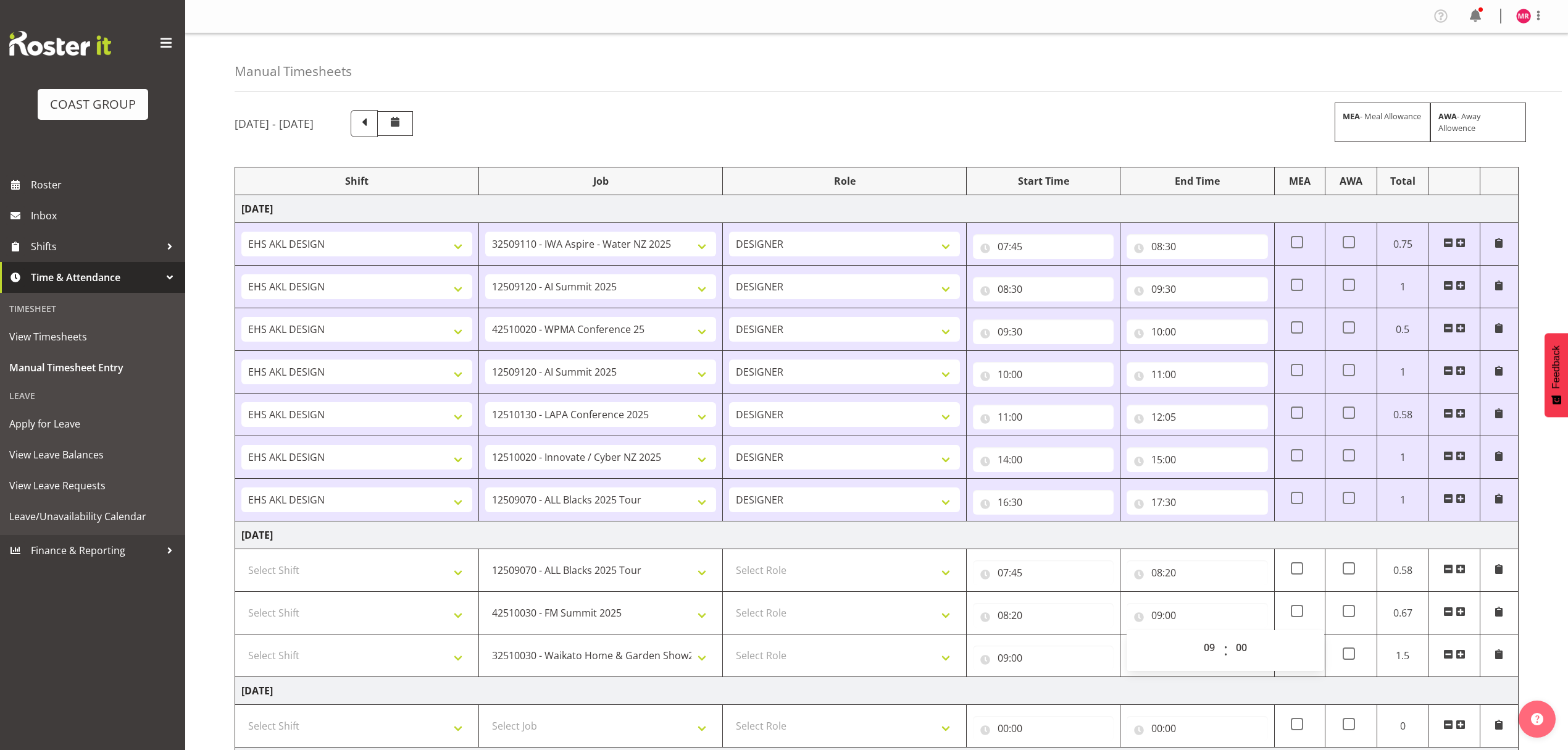
click at [991, 543] on td "[DATE]" at bounding box center [877, 535] width 1284 height 27
drag, startPoint x: 991, startPoint y: 543, endPoint x: 889, endPoint y: 582, distance: 109.2
click at [889, 582] on select "Select Role DESIGNER" at bounding box center [844, 570] width 231 height 24
select select "215"
click at [729, 561] on select "Select Role DESIGNER" at bounding box center [844, 570] width 231 height 24
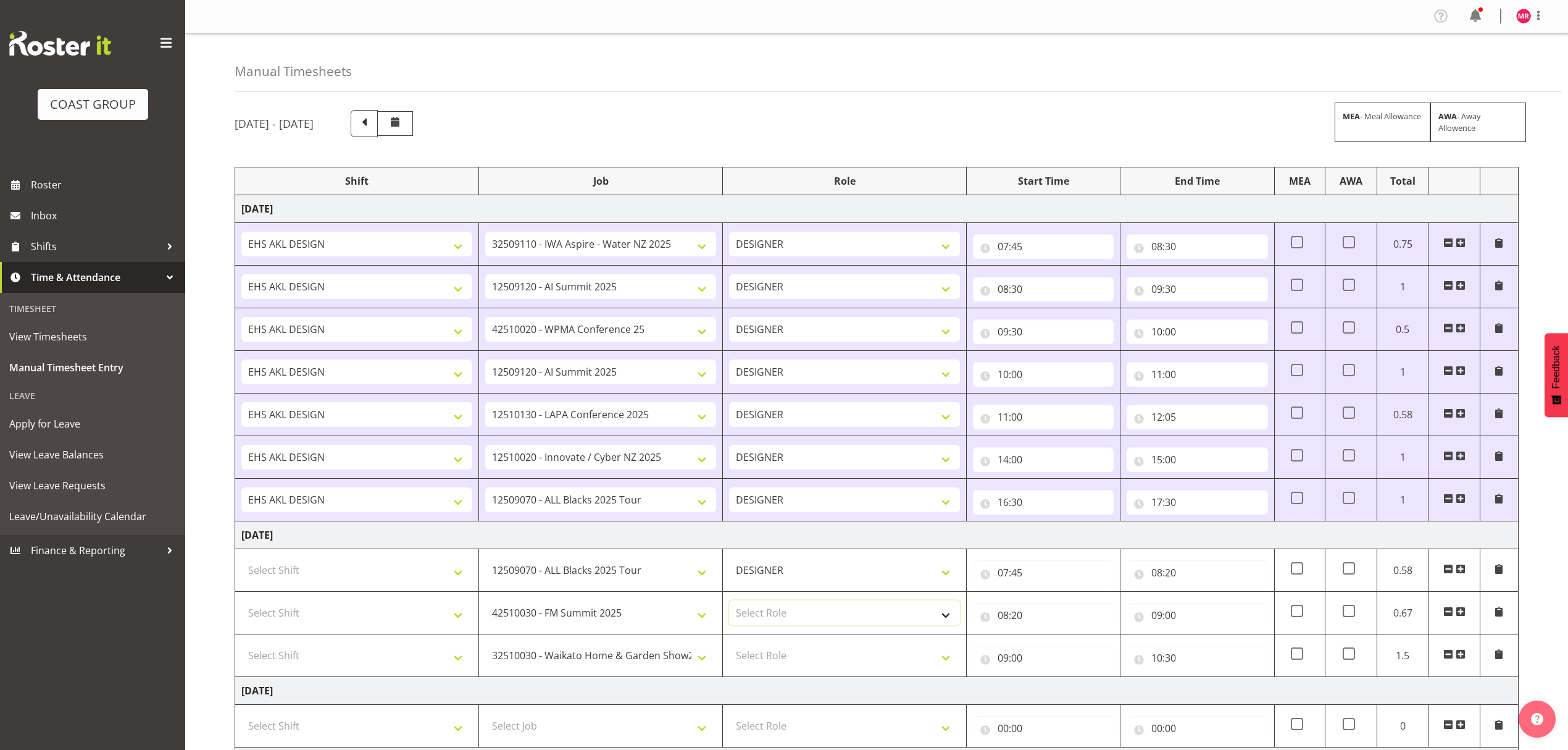
click at [875, 625] on select "Select Role DESIGNER" at bounding box center [844, 613] width 231 height 24
select select "215"
click at [729, 604] on select "Select Role DESIGNER" at bounding box center [844, 613] width 231 height 24
click at [808, 657] on select "Select Role DESIGNER" at bounding box center [844, 655] width 231 height 24
select select "215"
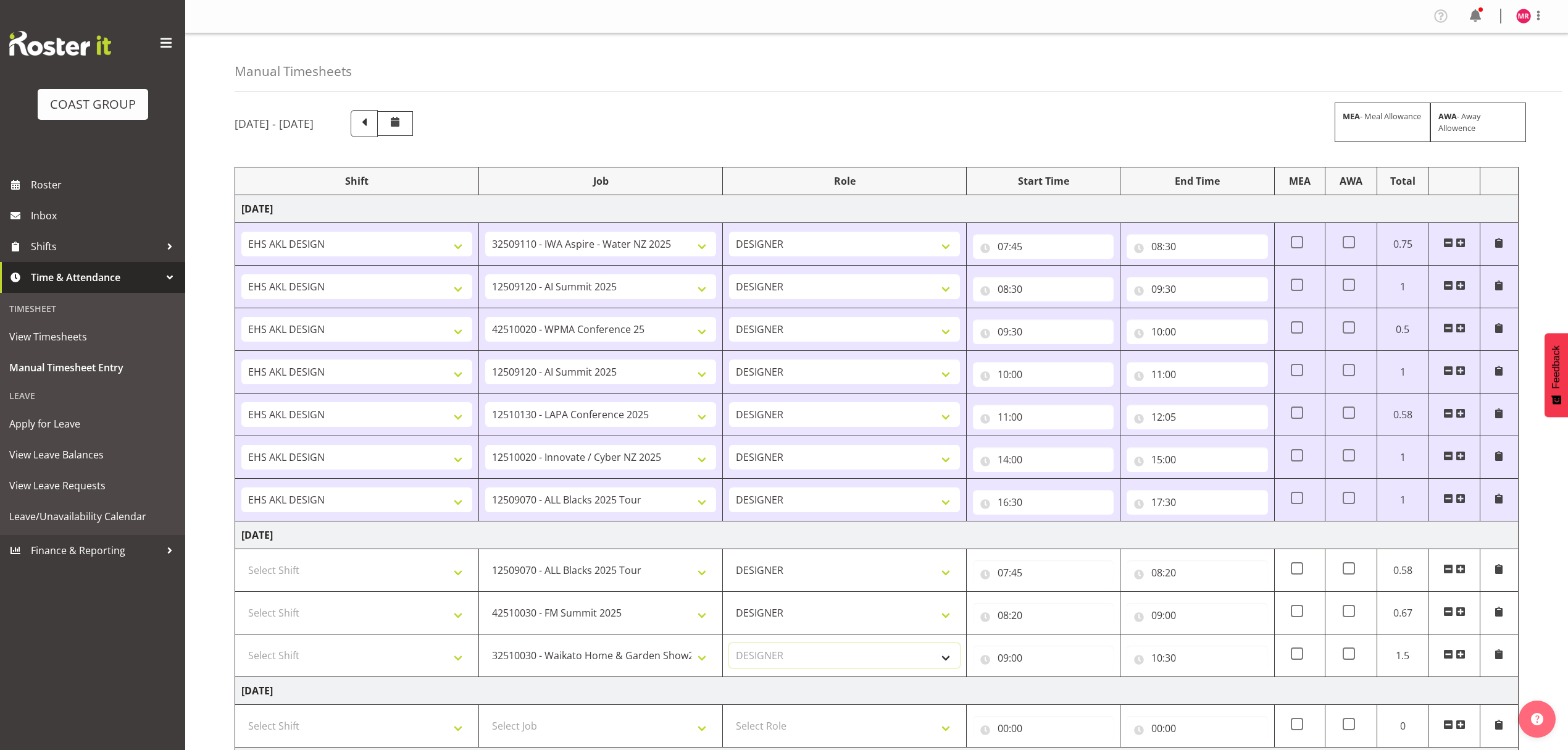
click at [729, 646] on select "Select Role DESIGNER" at bounding box center [844, 655] width 231 height 24
click at [337, 571] on select "Select Shift D+B @ [PERSON_NAME] D+B Build D+B Build NZACA D+B Build Tech Day […" at bounding box center [357, 570] width 231 height 24
select select "1321"
drag, startPoint x: 337, startPoint y: 571, endPoint x: 341, endPoint y: 618, distance: 47.2
click at [337, 571] on select "Select Shift D+B @ [PERSON_NAME] D+B Build D+B Build NZACA D+B Build Tech Day […" at bounding box center [357, 570] width 231 height 24
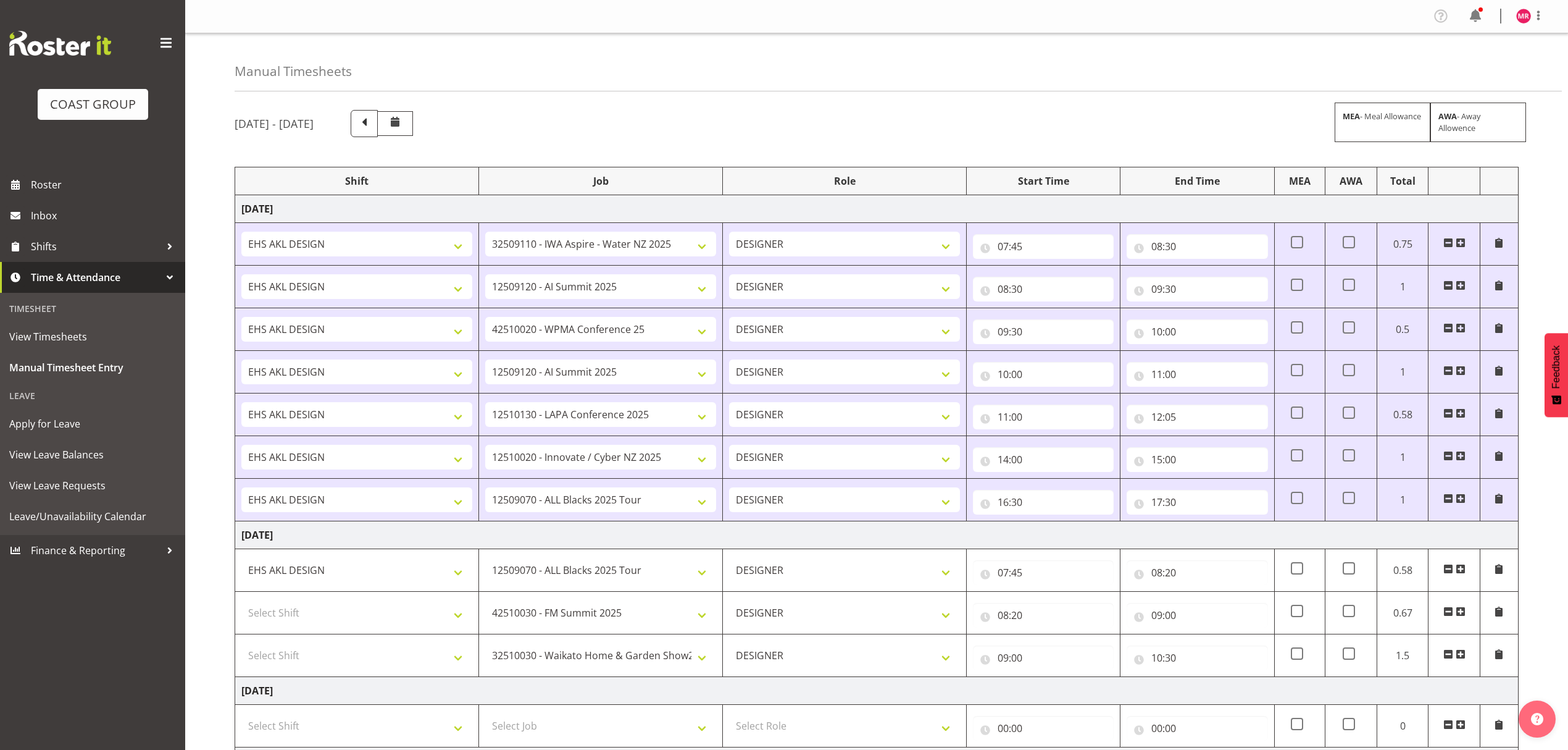
click at [341, 640] on td "Select Shift D+B @ [PERSON_NAME] D+B Build D+B Build NZACA D+B Build Tech Day […" at bounding box center [357, 655] width 244 height 43
click at [341, 625] on select "Select Shift D+B @ [PERSON_NAME] D+B Build D+B Build NZACA D+B Build Tech Day […" at bounding box center [357, 613] width 231 height 24
select select "1321"
click at [340, 623] on select "Select Shift D+B @ [PERSON_NAME] D+B Build D+B Build NZACA D+B Build Tech Day […" at bounding box center [357, 613] width 231 height 24
click at [332, 649] on select "Select Shift D+B @ [PERSON_NAME] D+B Build D+B Build NZACA D+B Build Tech Day […" at bounding box center [357, 655] width 231 height 24
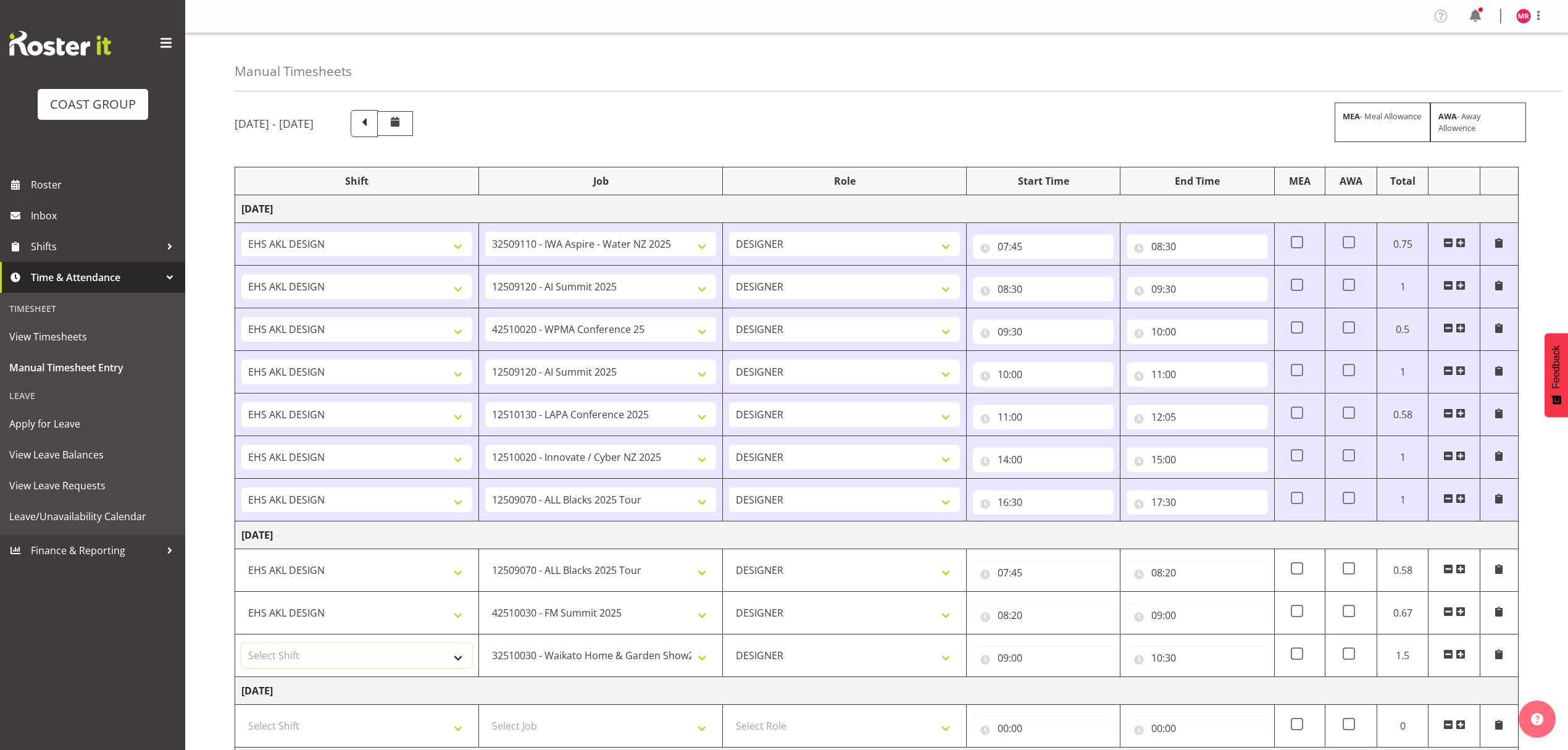
select select "1321"
click at [332, 649] on select "D+B @ [PERSON_NAME] D+B Build D+B Build NZACA D+B Build Tech Day [DATE] D+B Loa…" at bounding box center [357, 655] width 231 height 24
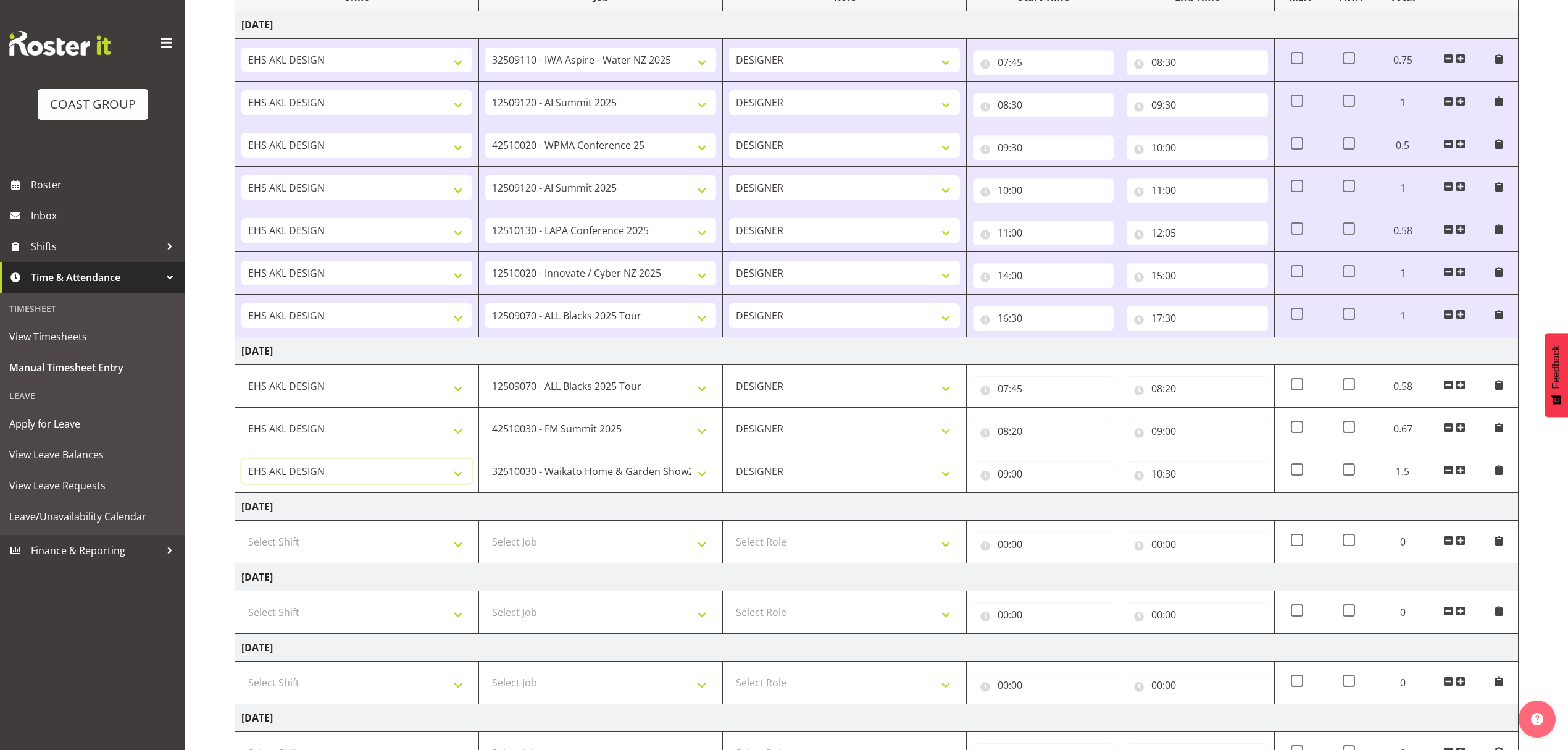
scroll to position [367, 0]
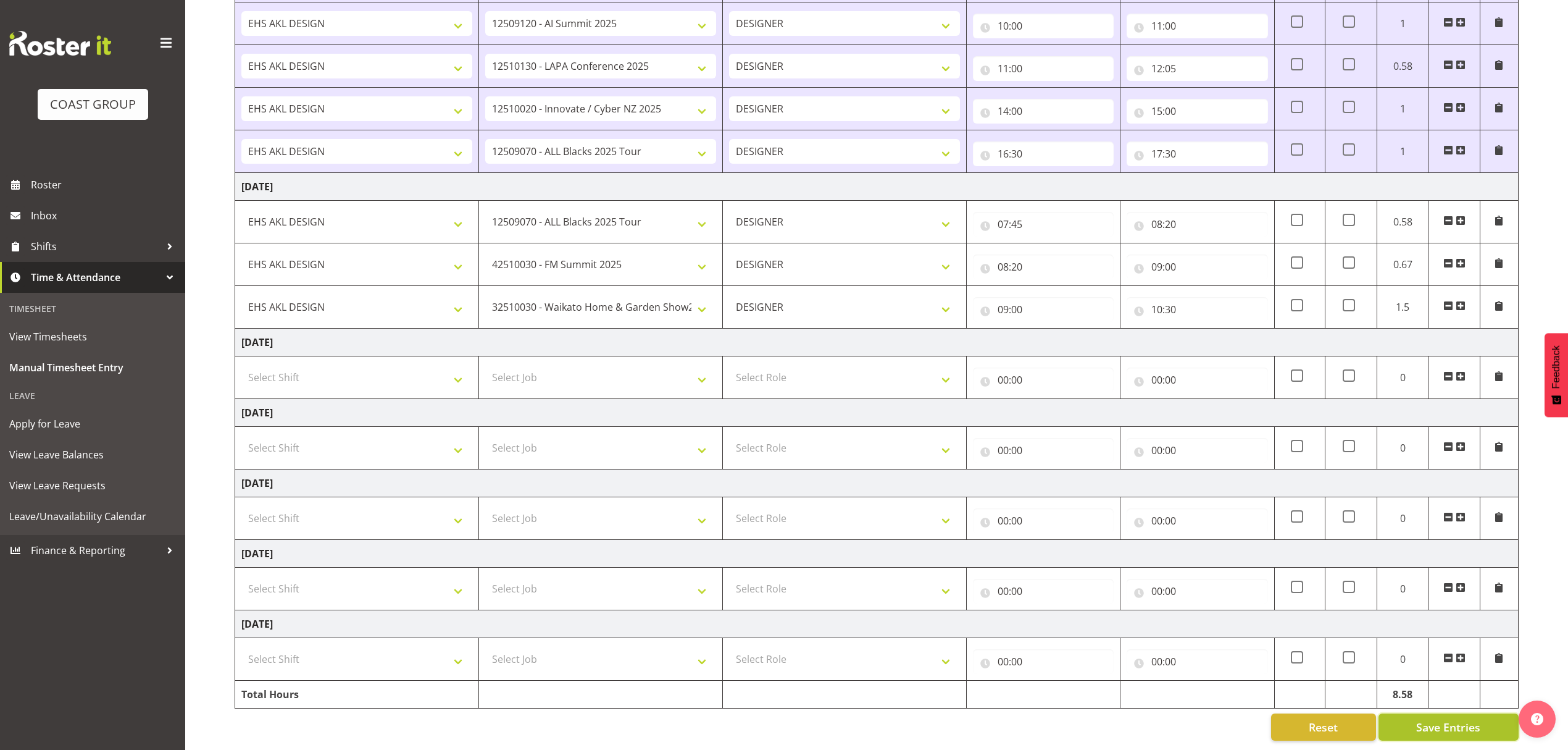
click at [1448, 719] on span "Save Entries" at bounding box center [1448, 726] width 64 height 16
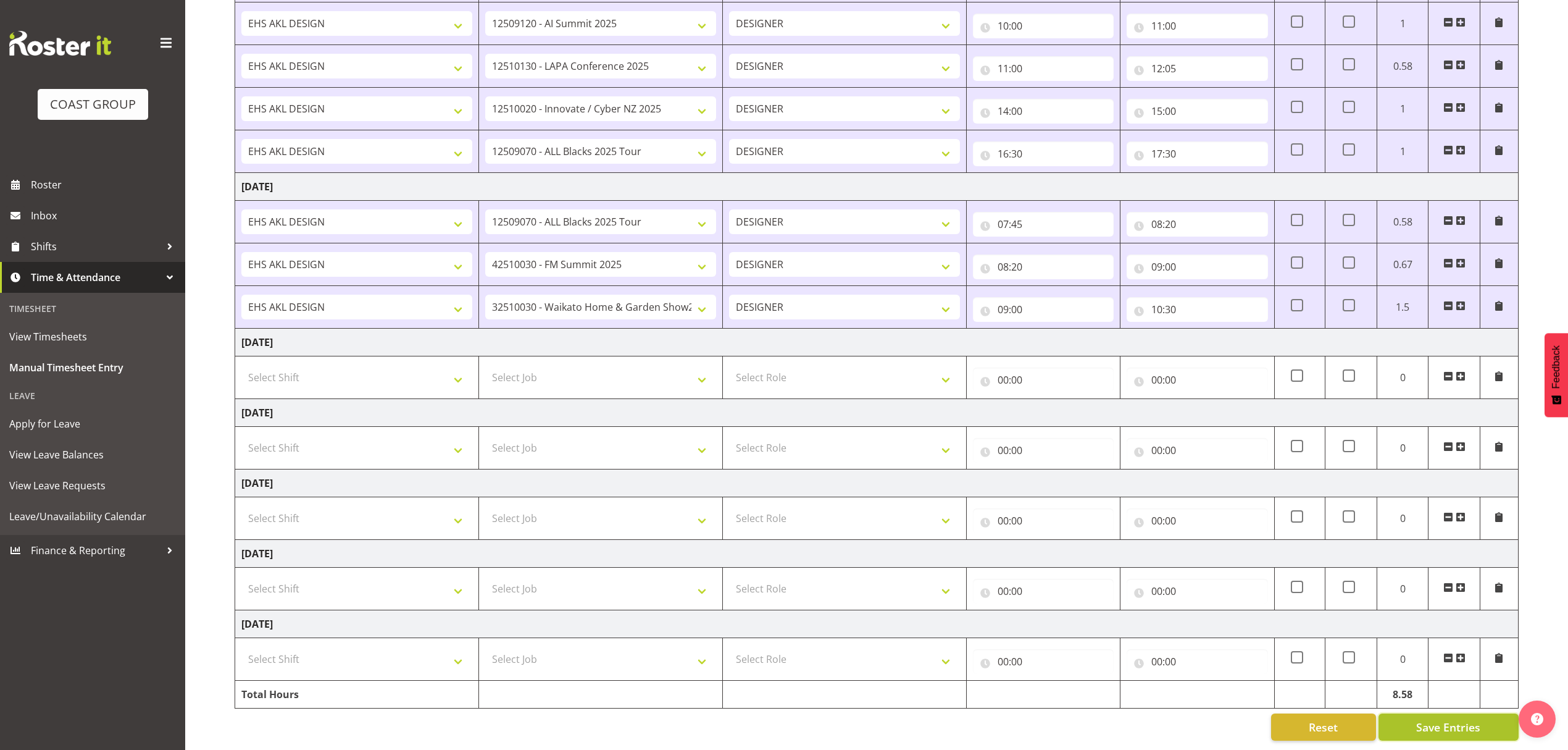
click at [1419, 719] on span "Save Entries" at bounding box center [1448, 726] width 64 height 16
